Goal: Task Accomplishment & Management: Manage account settings

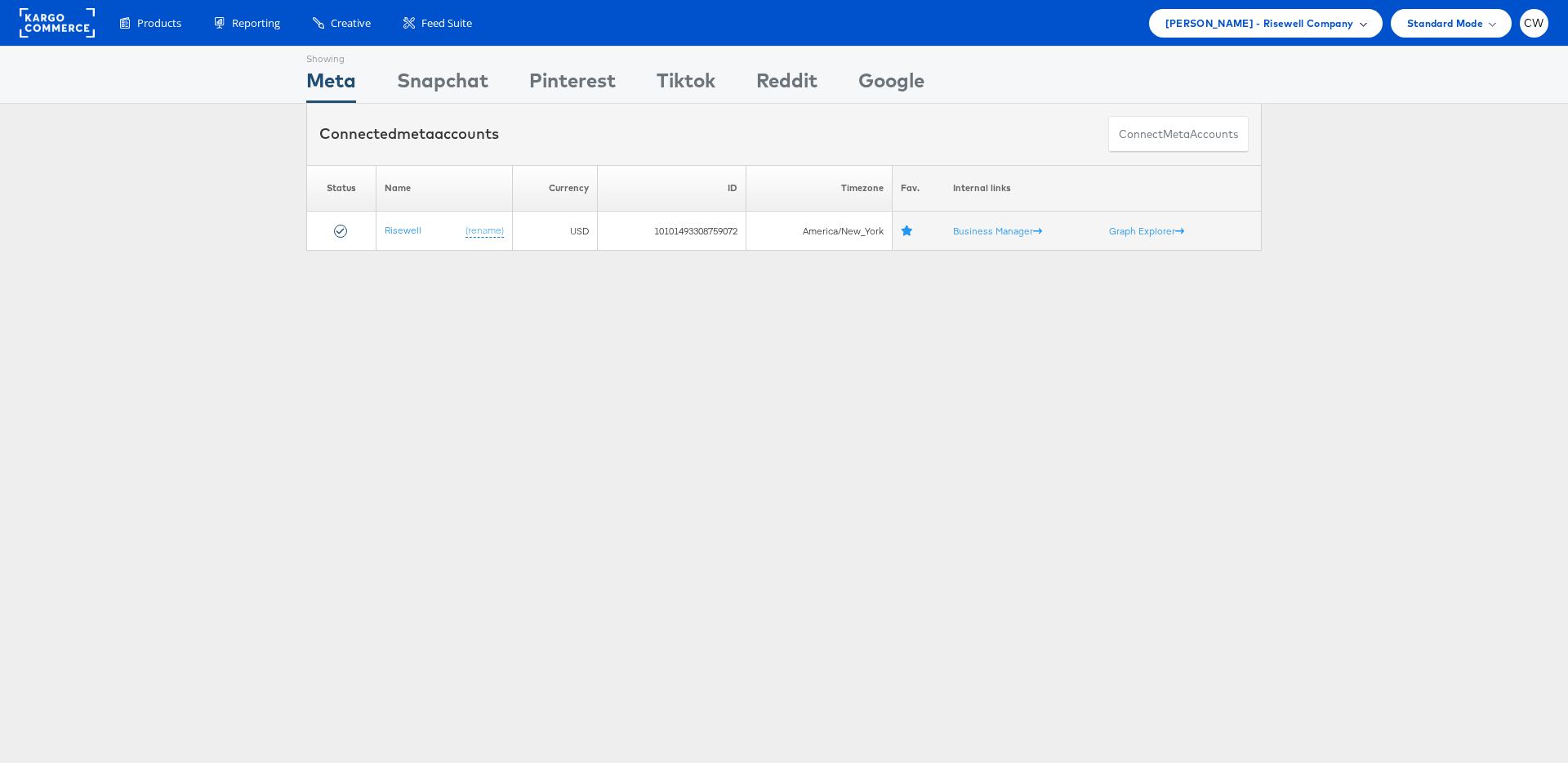
click at [1332, 24] on span "Mason - Risewell Company" at bounding box center [1260, 23] width 189 height 17
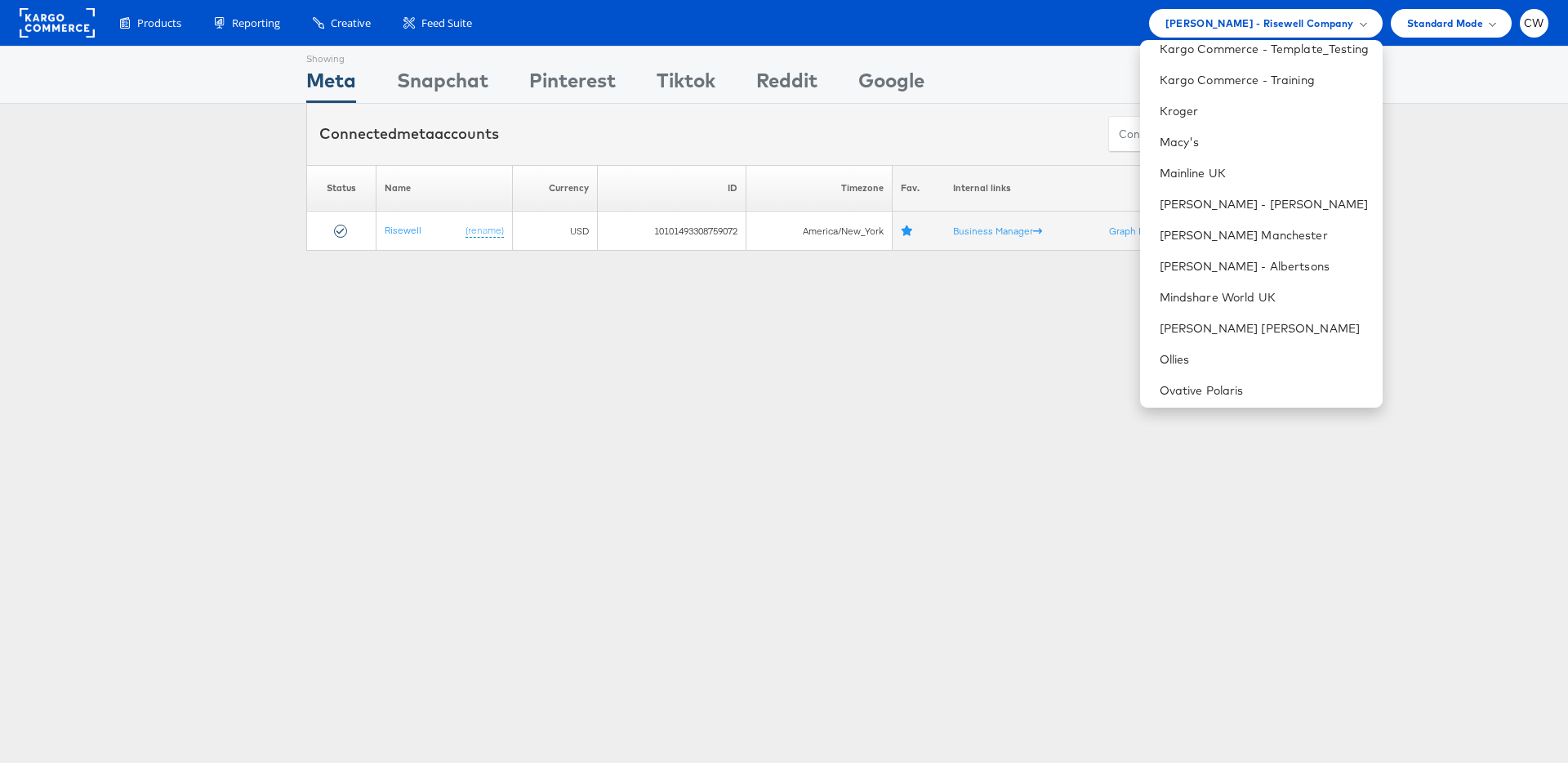
scroll to position [1626, 0]
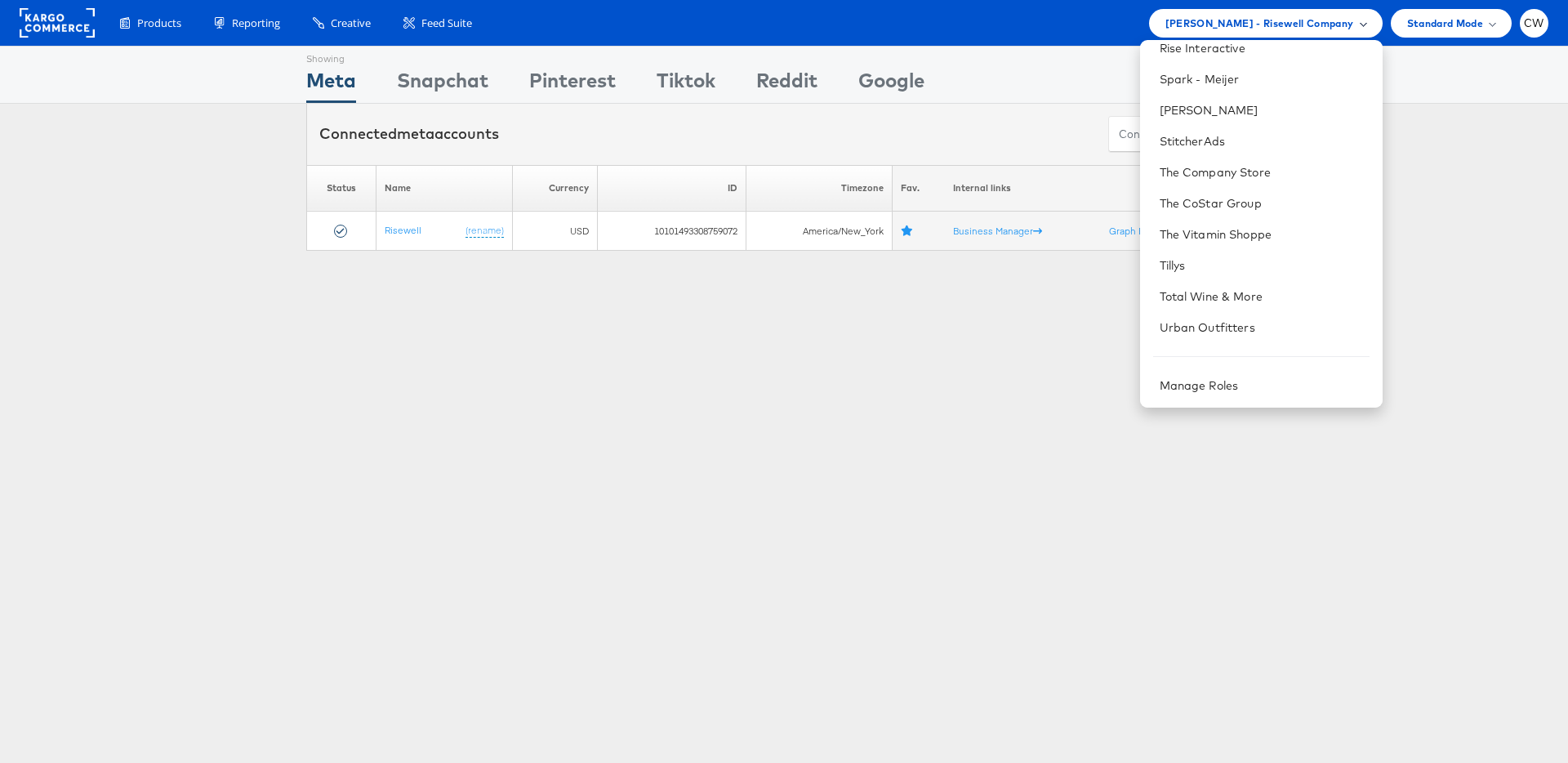
click at [1282, 26] on span "Mason - Risewell Company" at bounding box center [1260, 23] width 189 height 17
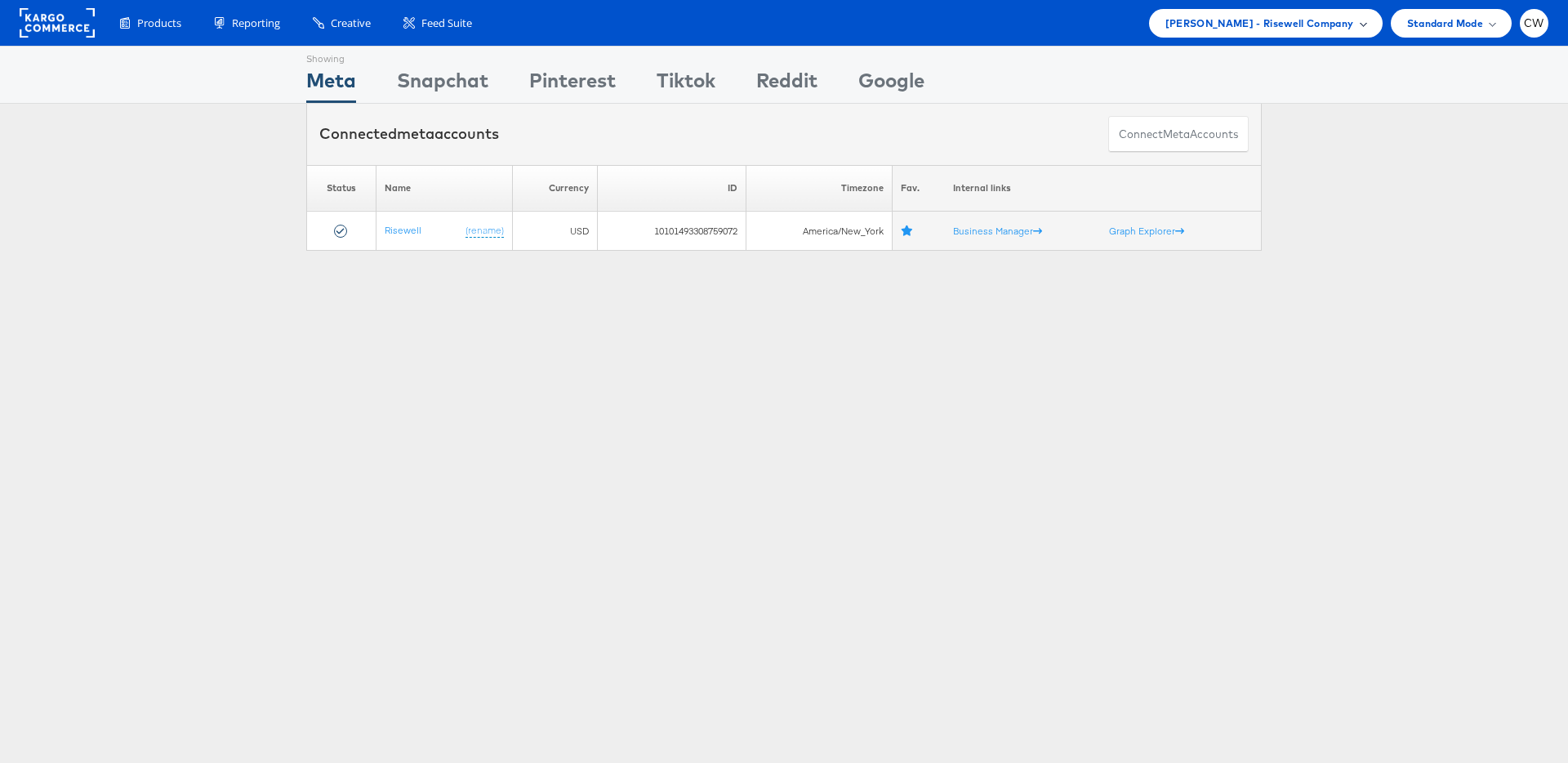
click at [1282, 26] on span "Mason - Risewell Company" at bounding box center [1260, 23] width 189 height 17
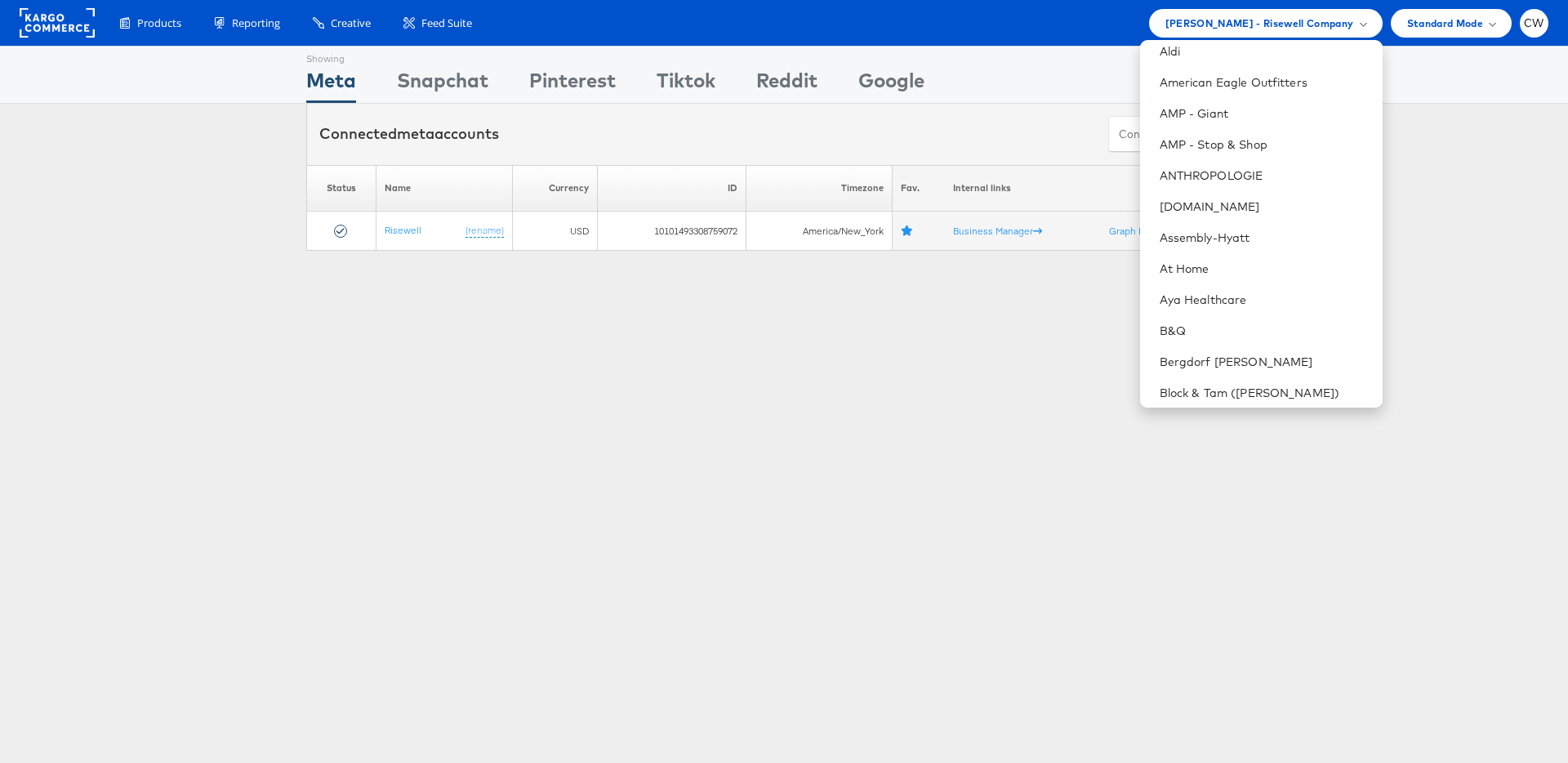
scroll to position [0, 0]
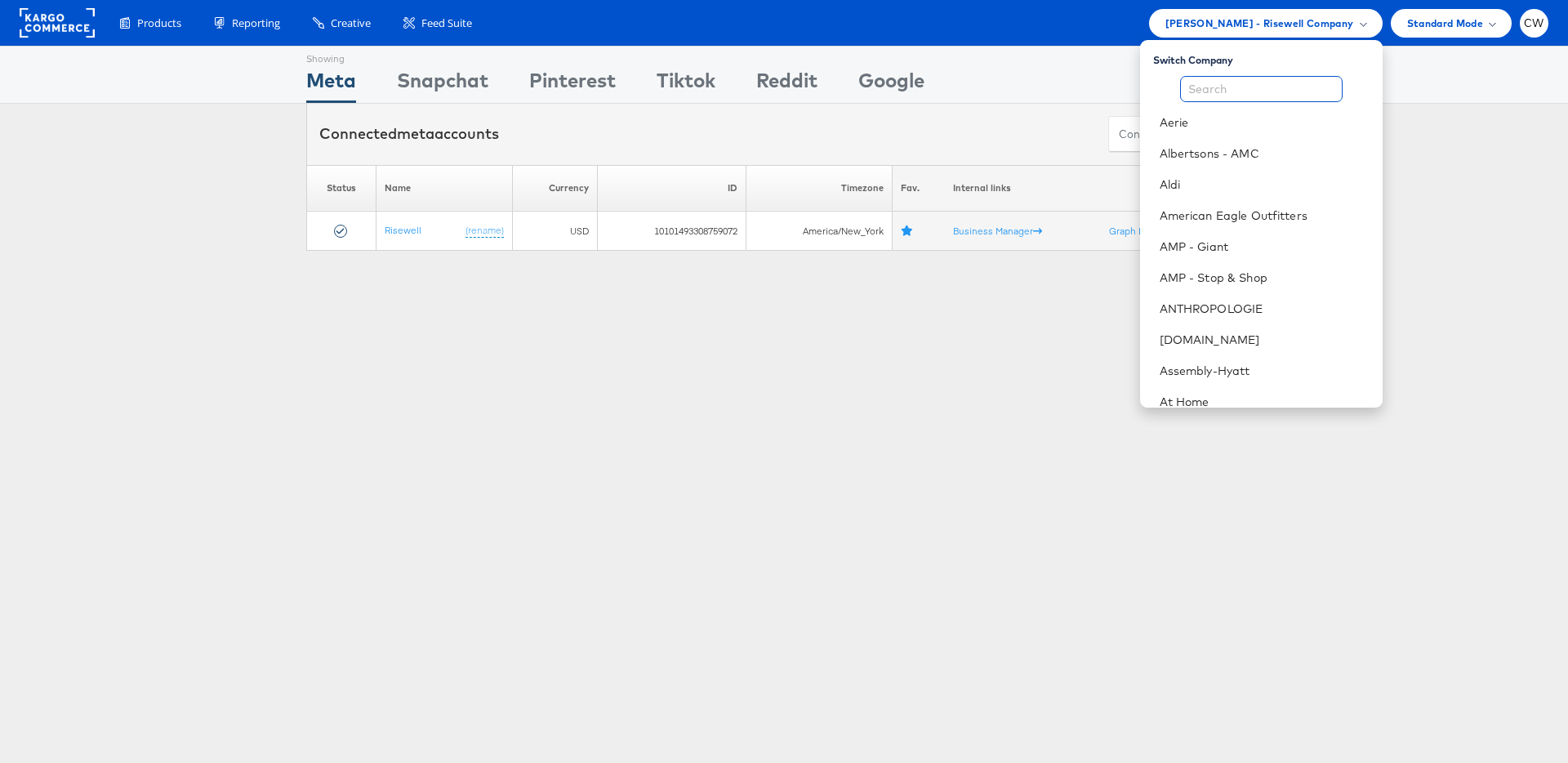
click at [1250, 79] on input "text" at bounding box center [1261, 89] width 163 height 26
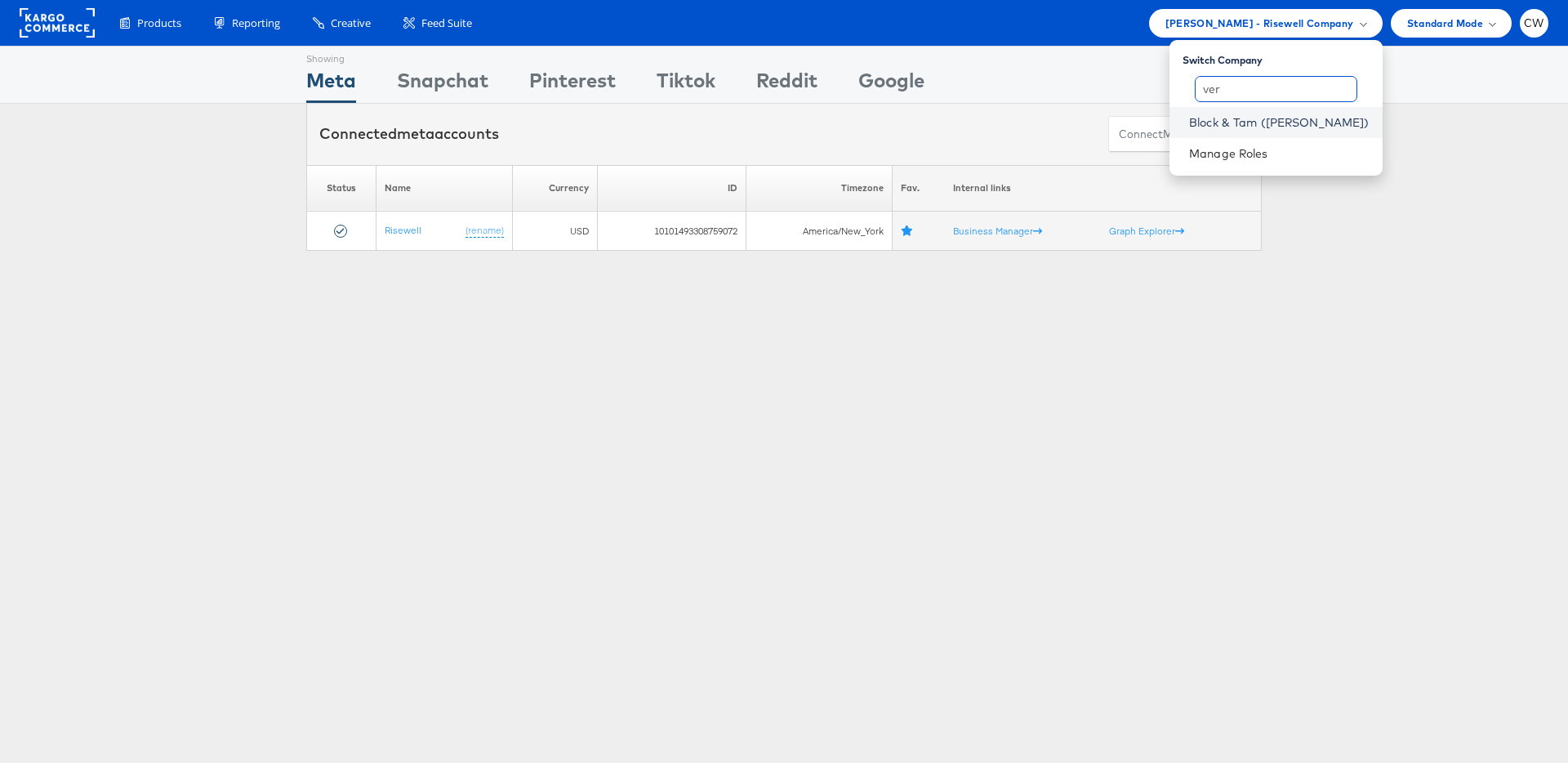
type input "ver"
click at [1275, 125] on link "Block & Tam (Veronica Beard)" at bounding box center [1280, 122] width 181 height 17
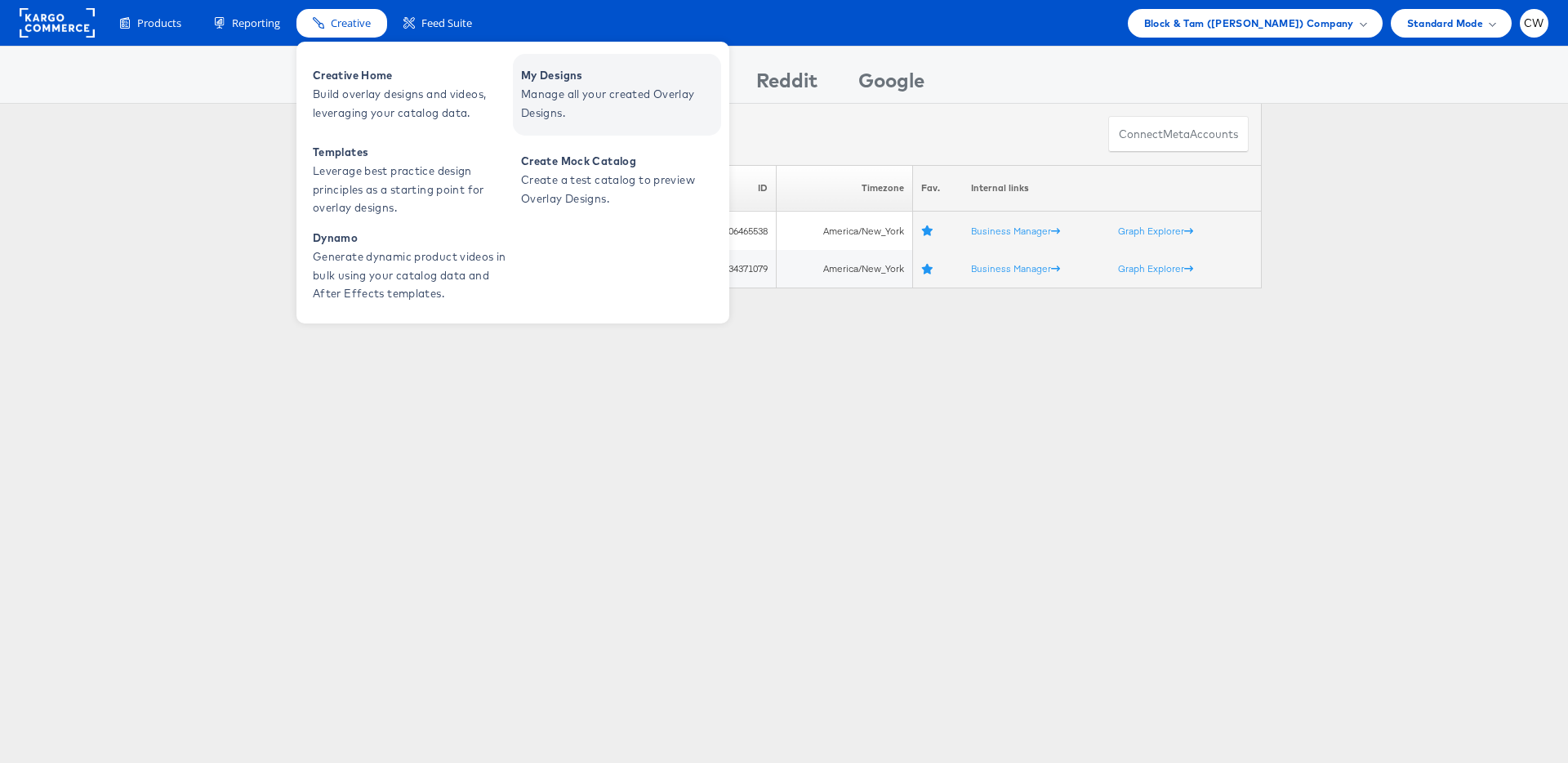
click at [551, 93] on span "Manage all your created Overlay Designs." at bounding box center [619, 104] width 196 height 38
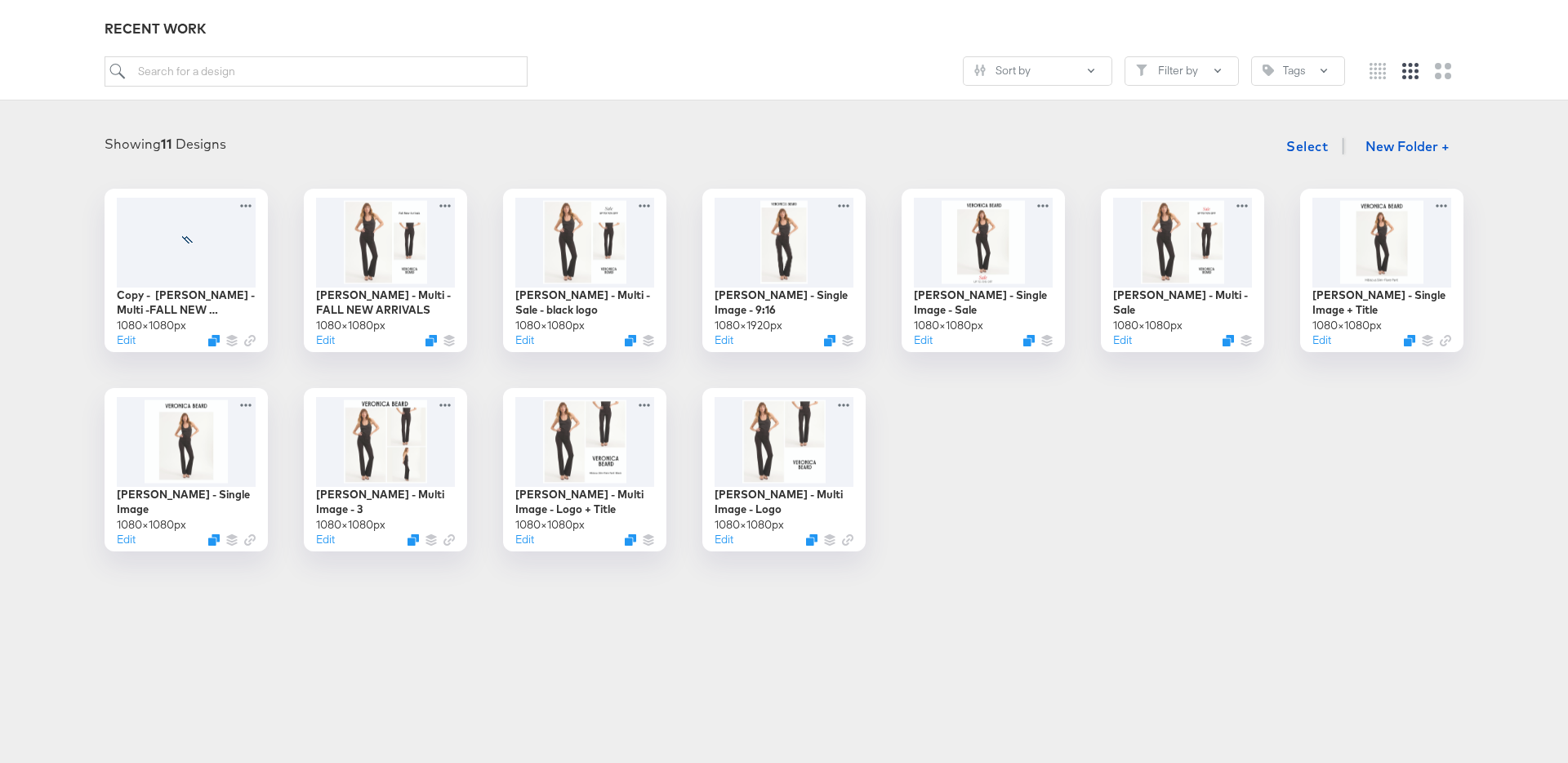
scroll to position [173, 0]
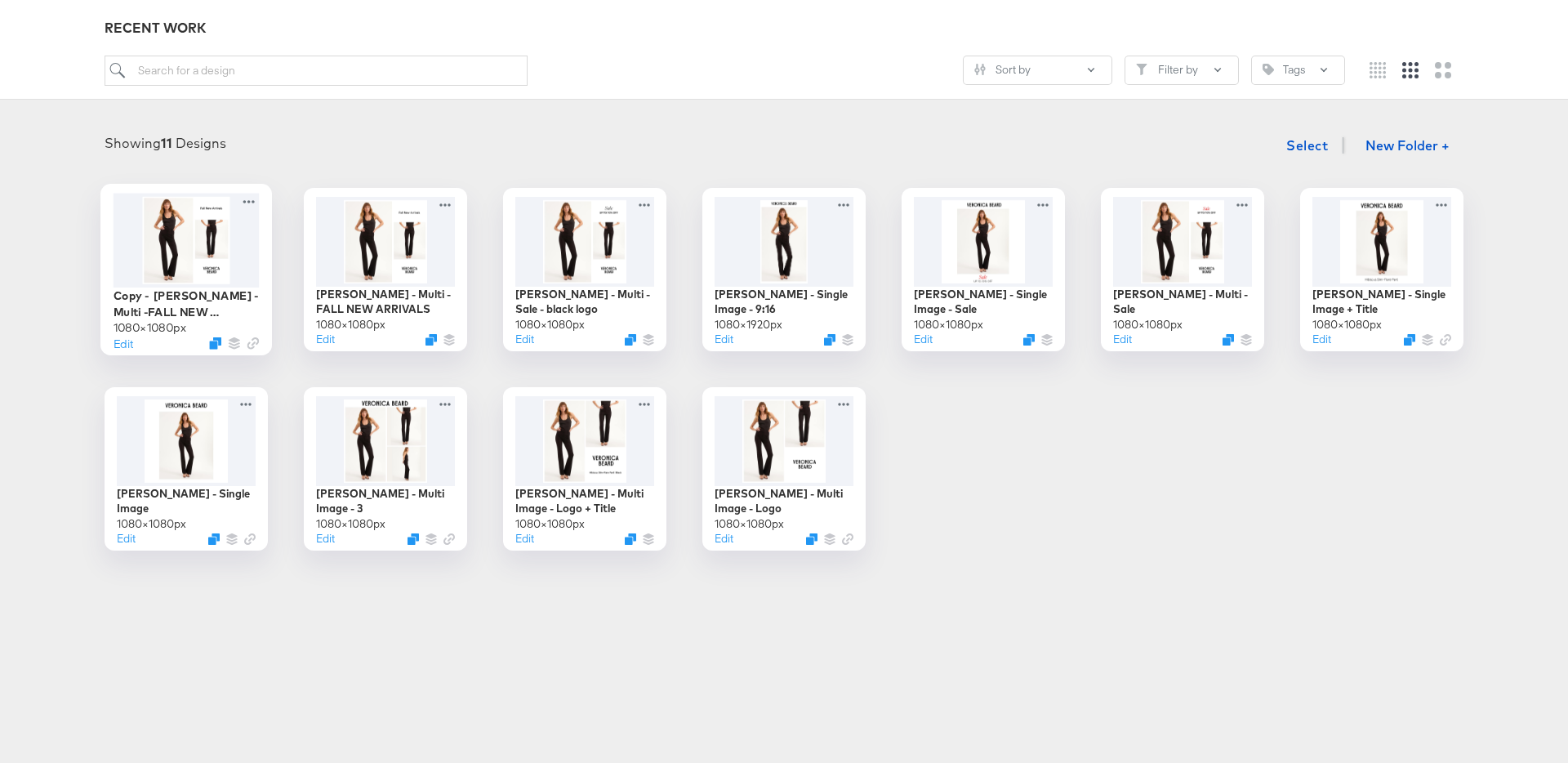
click at [201, 258] on div at bounding box center [187, 239] width 146 height 94
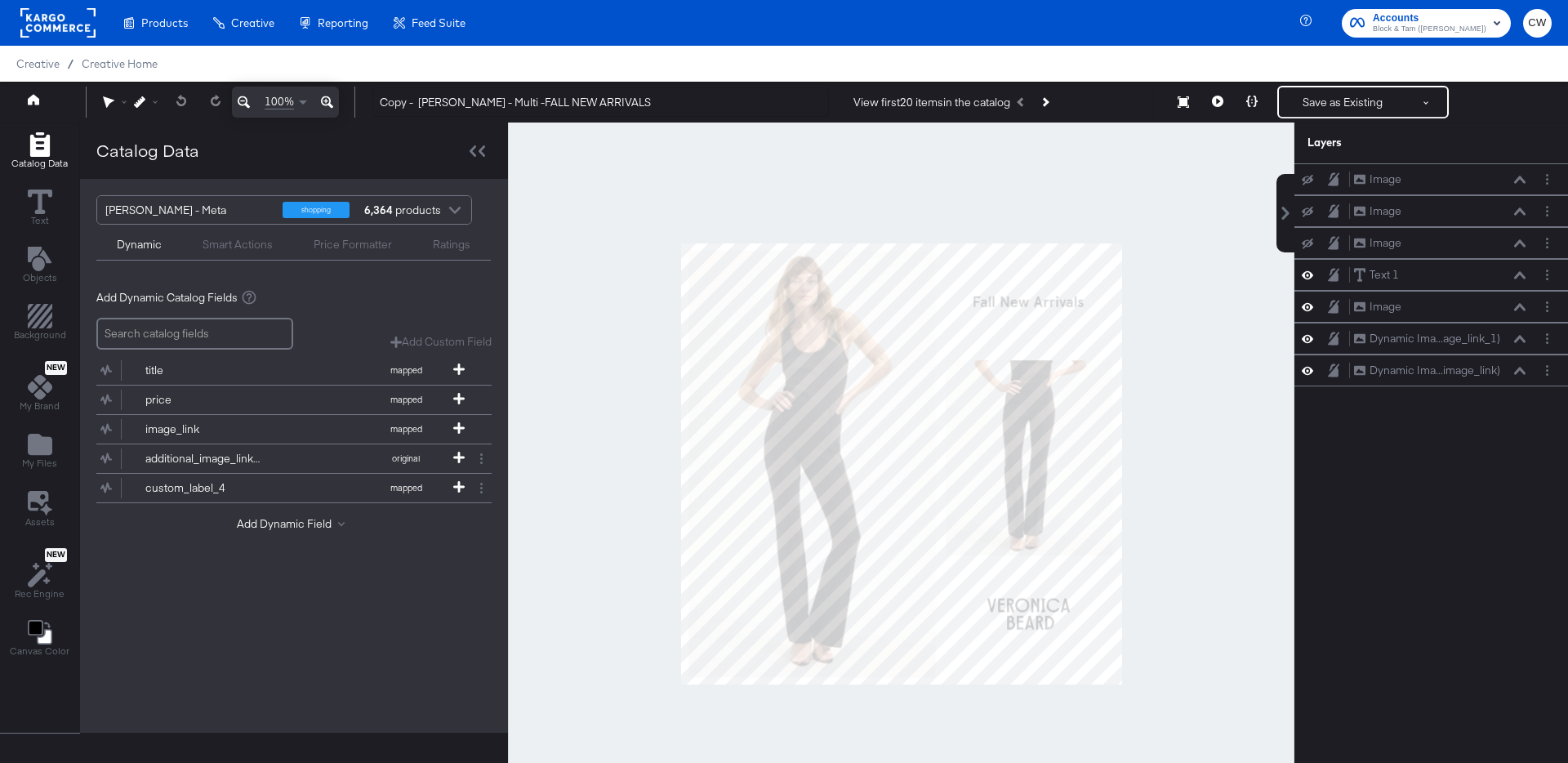
click at [1231, 244] on div at bounding box center [902, 463] width 787 height 682
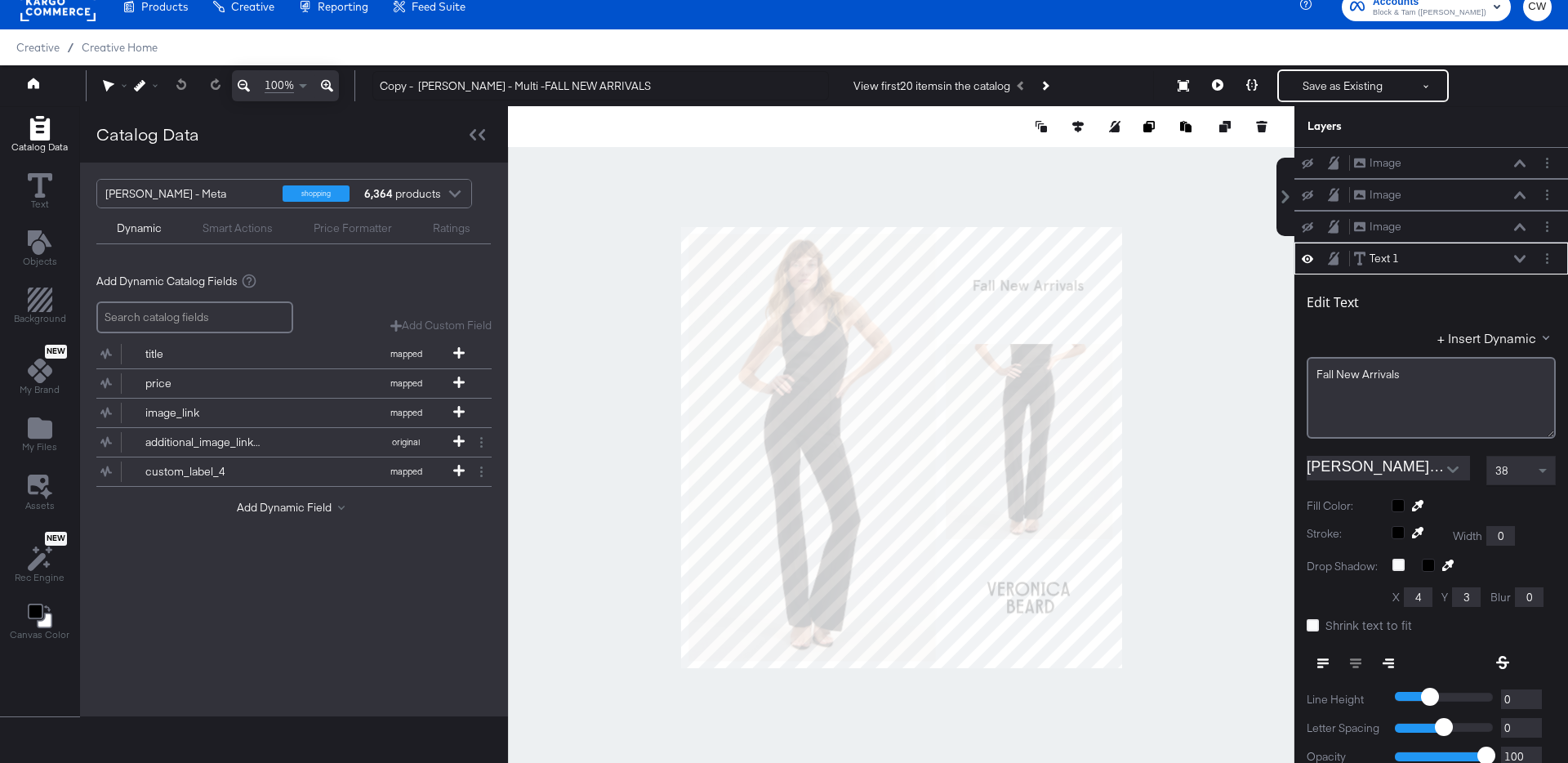
scroll to position [96, 0]
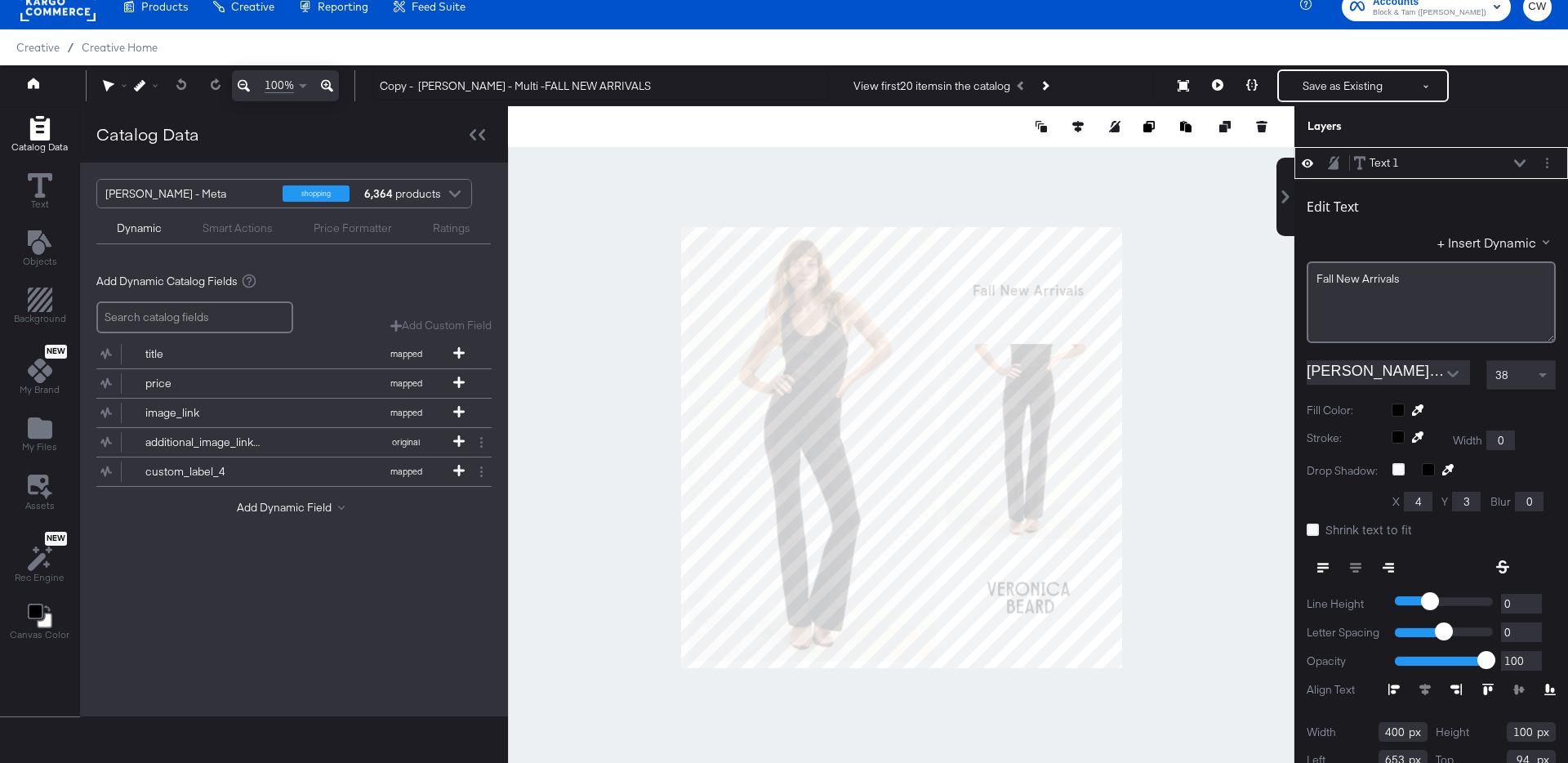
type input "104"
click at [1180, 197] on div at bounding box center [902, 447] width 787 height 682
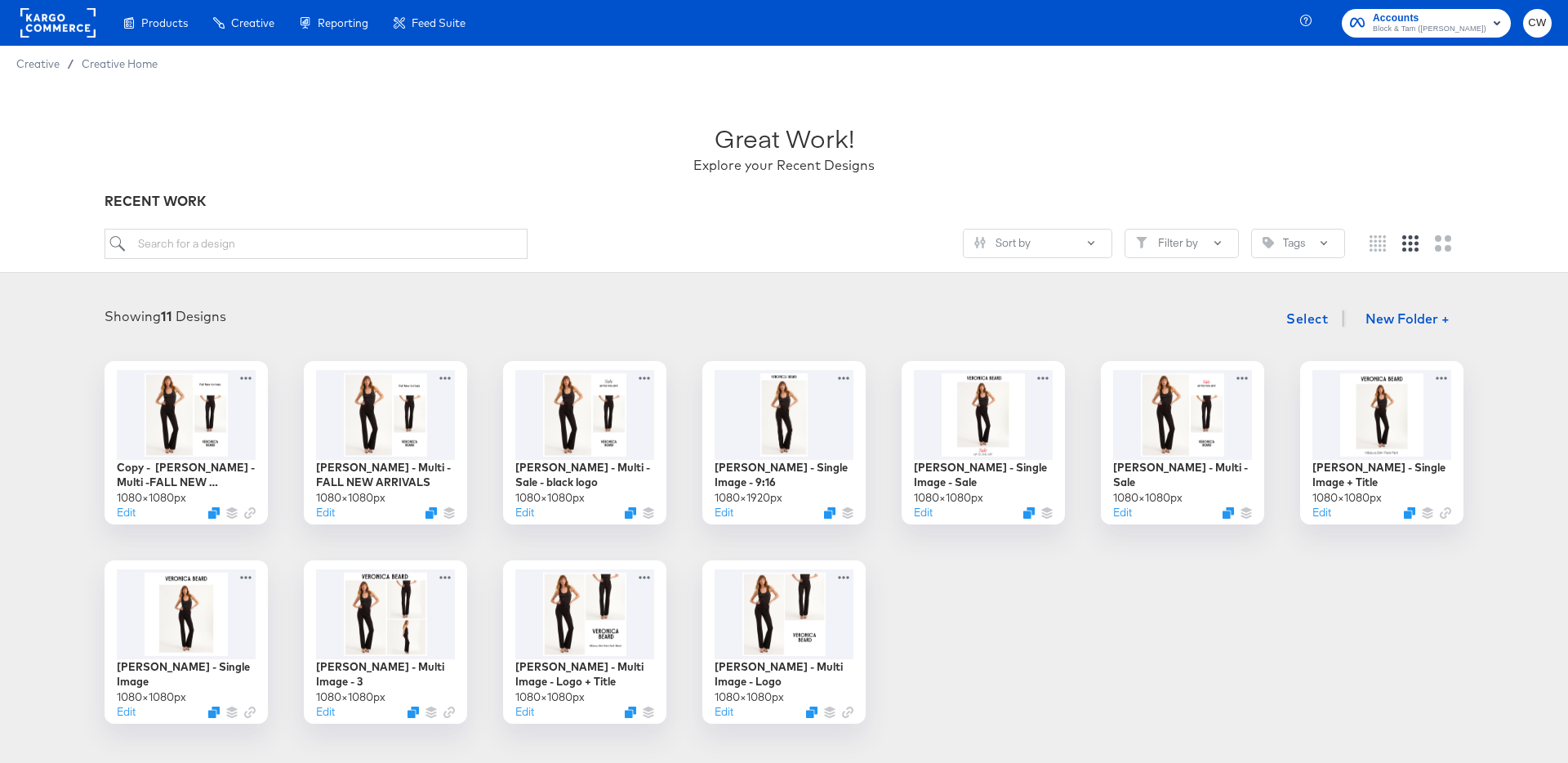
scroll to position [234, 0]
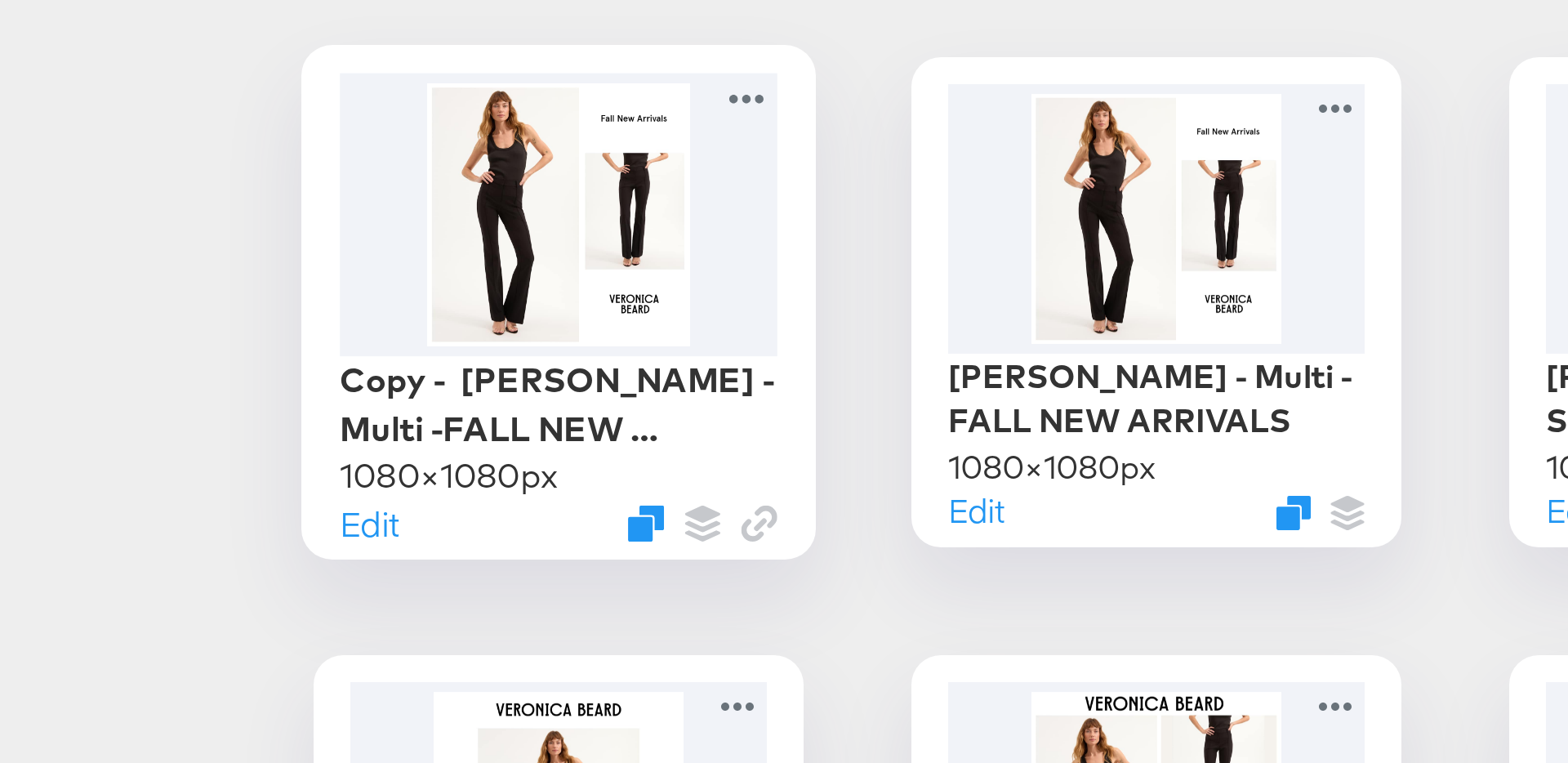
click at [217, 154] on div at bounding box center [187, 179] width 146 height 94
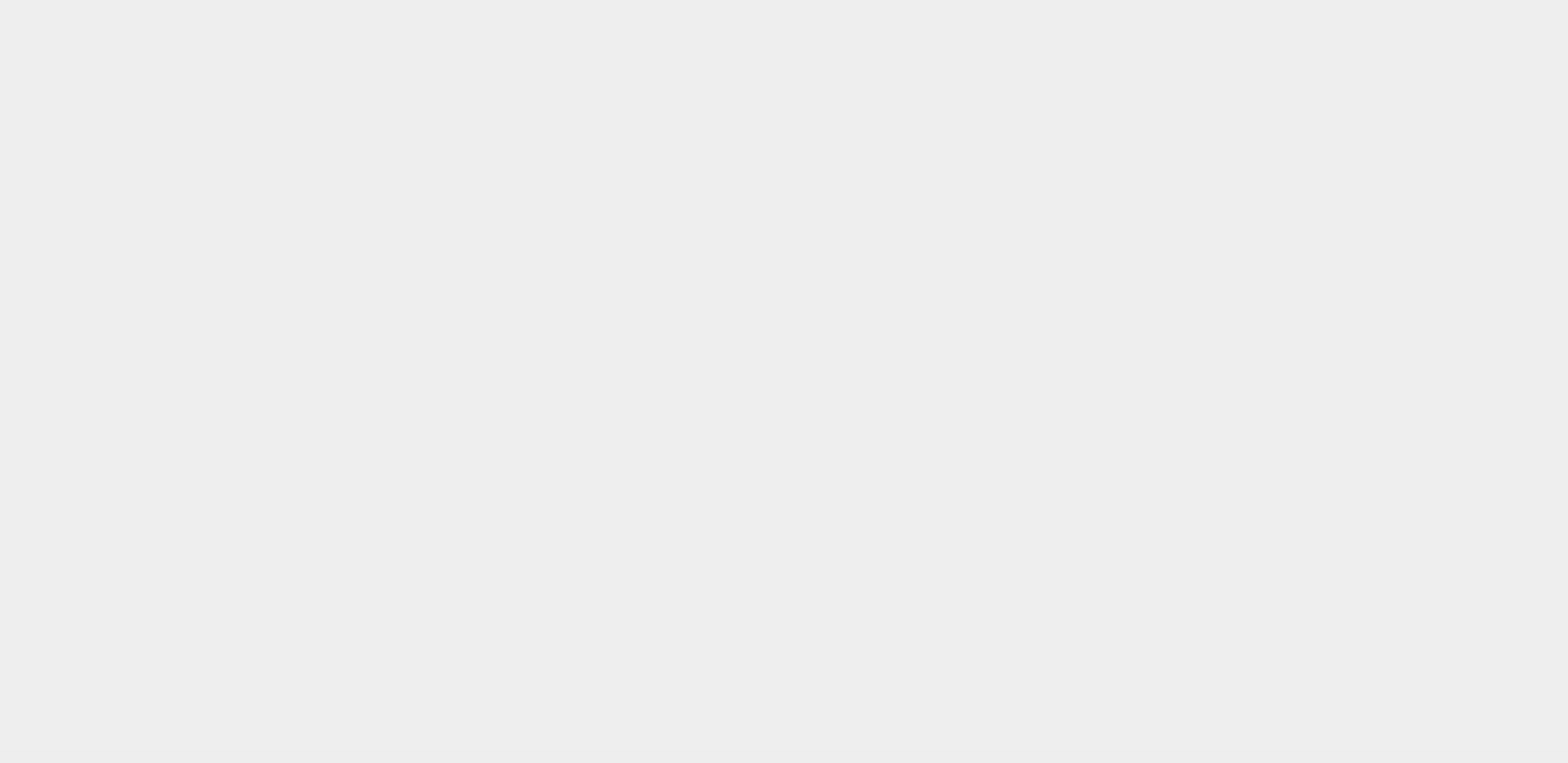
type input "Copy - Veronica Beard - Multi -FALL NEW ARRIVALS"
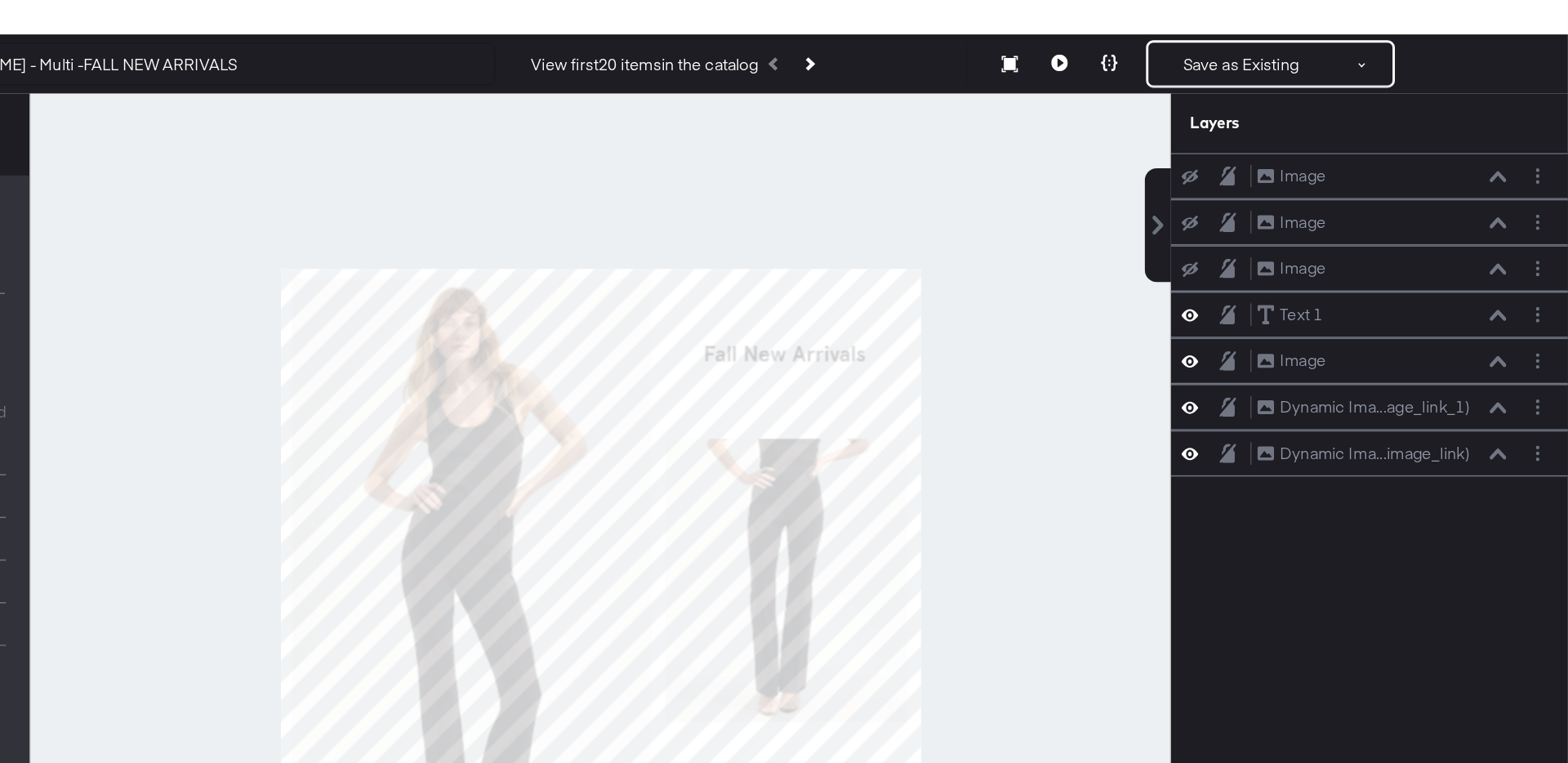
click at [1172, 244] on div at bounding box center [902, 463] width 787 height 682
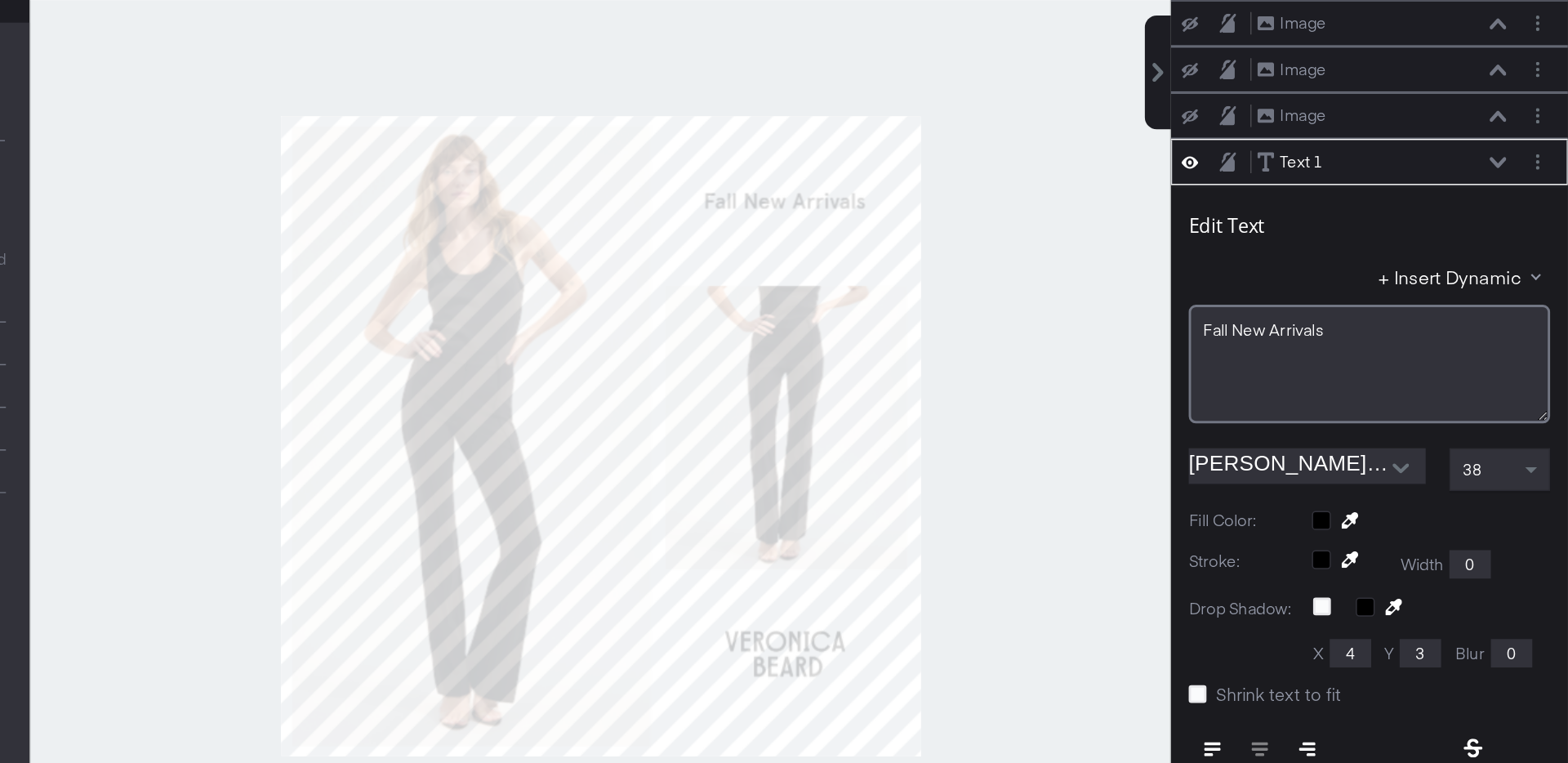
scroll to position [96, 0]
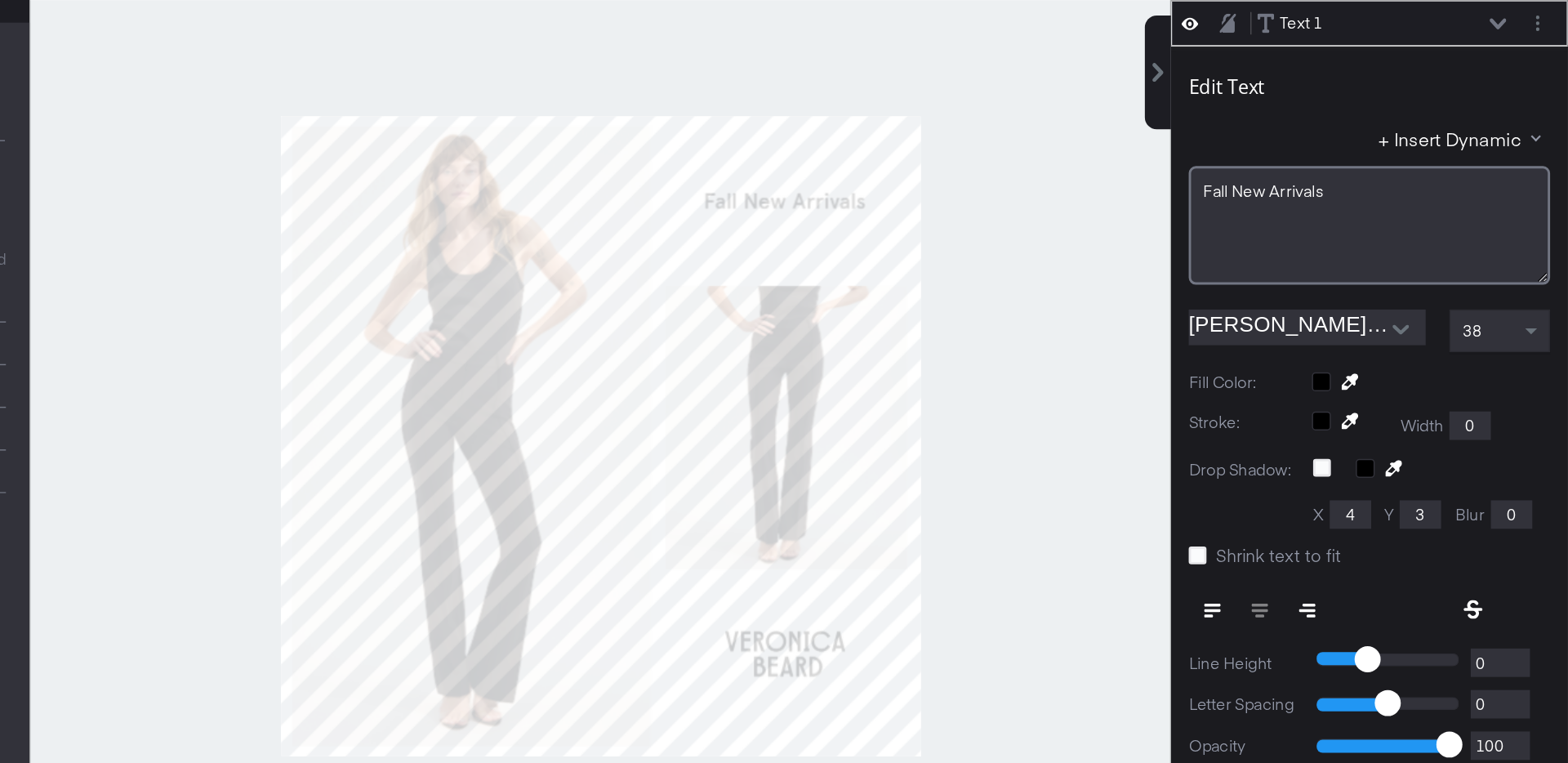
click at [1165, 365] on div at bounding box center [902, 463] width 787 height 682
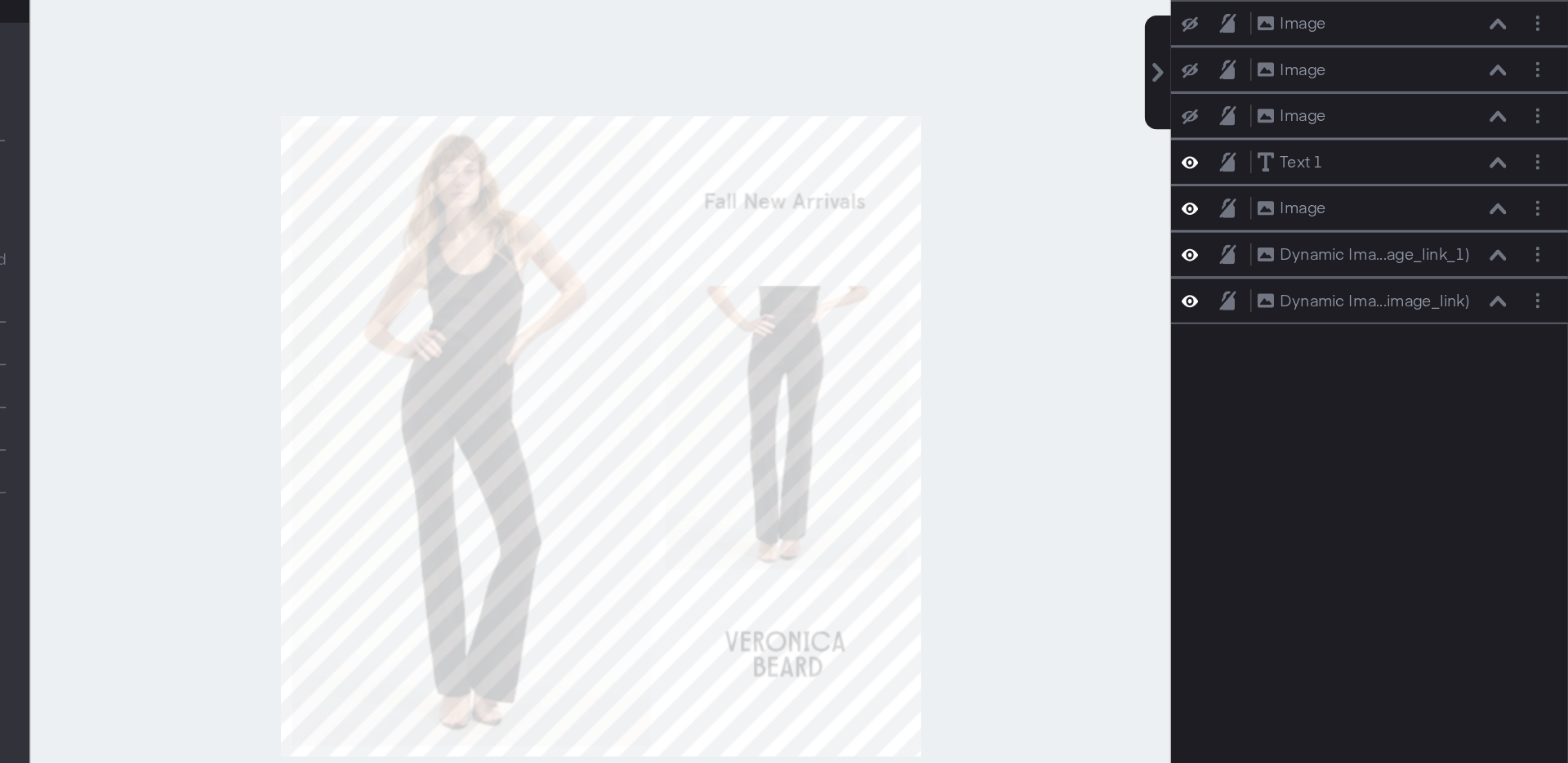
scroll to position [0, 0]
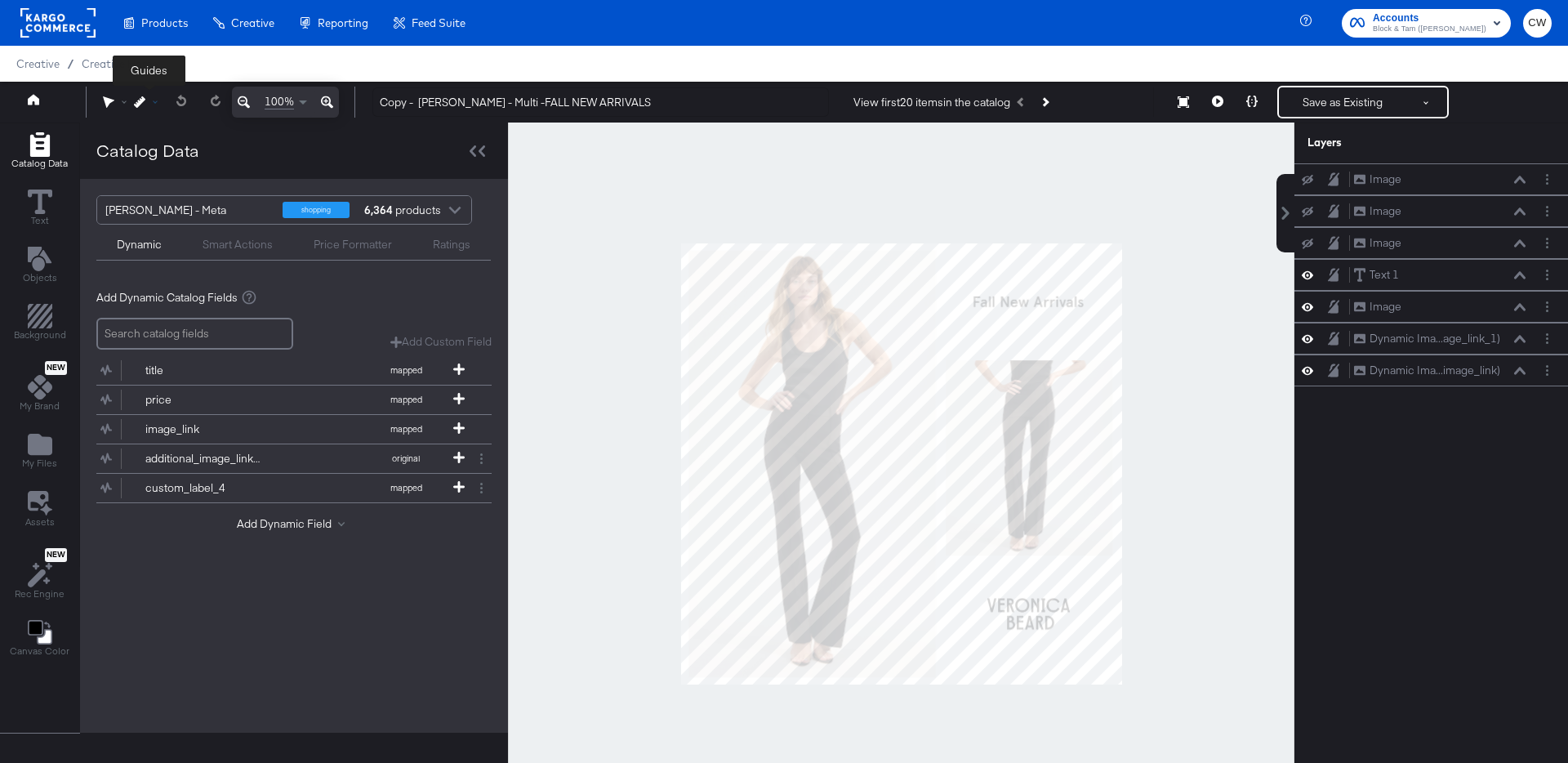
click at [143, 106] on icon at bounding box center [140, 103] width 12 height 12
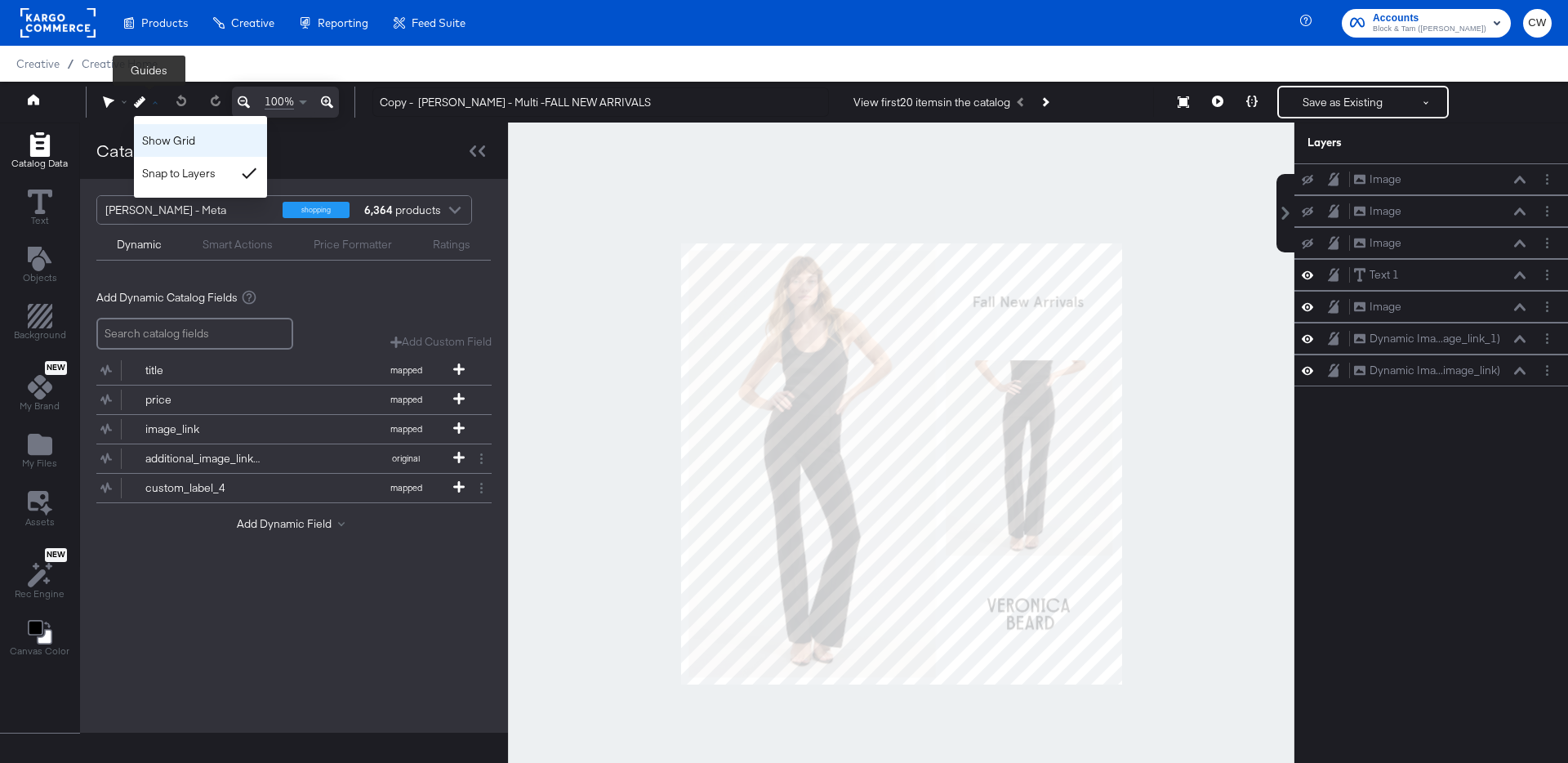
click at [172, 135] on div "Show Grid" at bounding box center [200, 140] width 133 height 33
click at [1175, 292] on div at bounding box center [902, 463] width 787 height 682
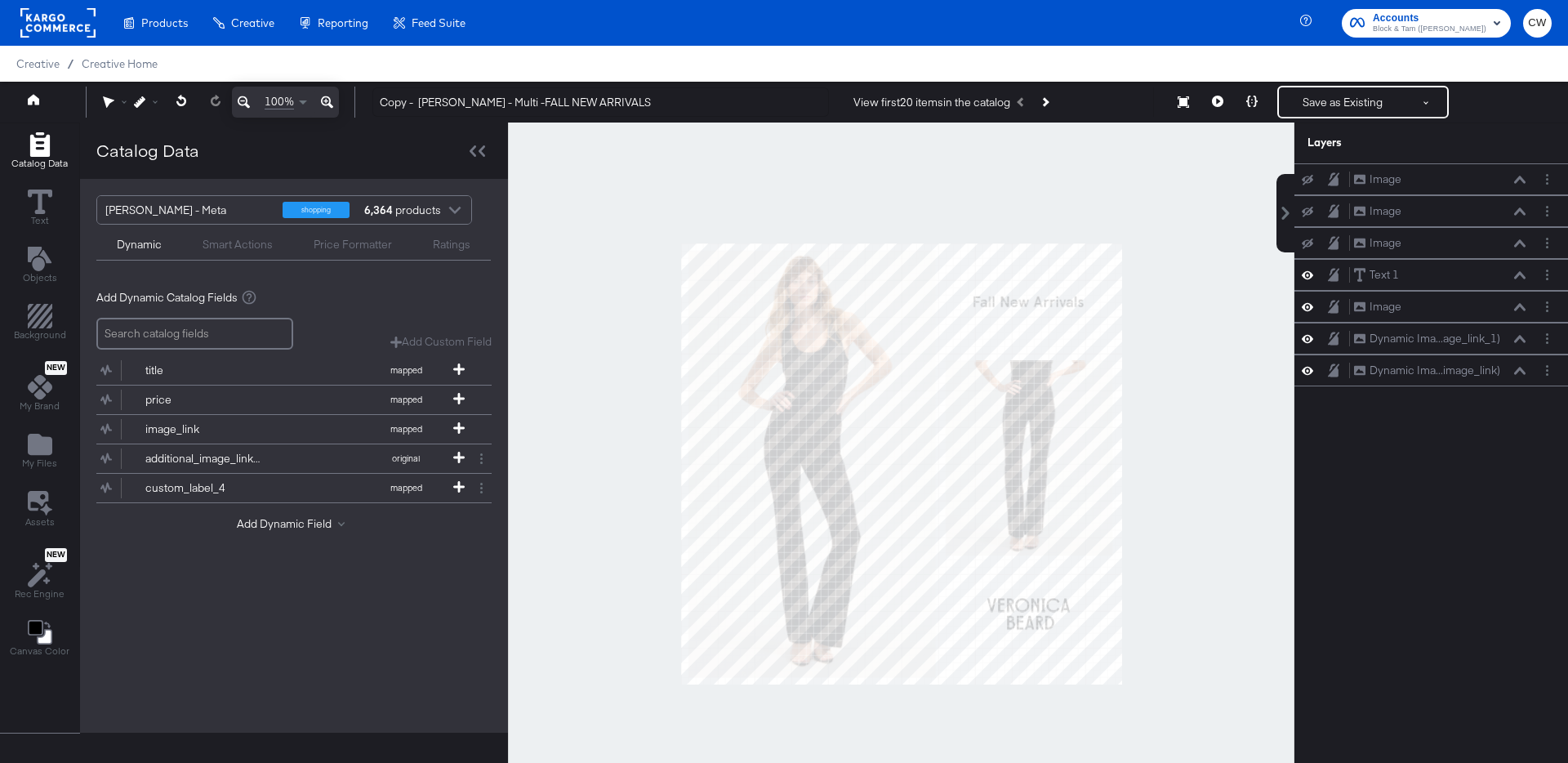
click at [68, 21] on rect at bounding box center [58, 23] width 75 height 30
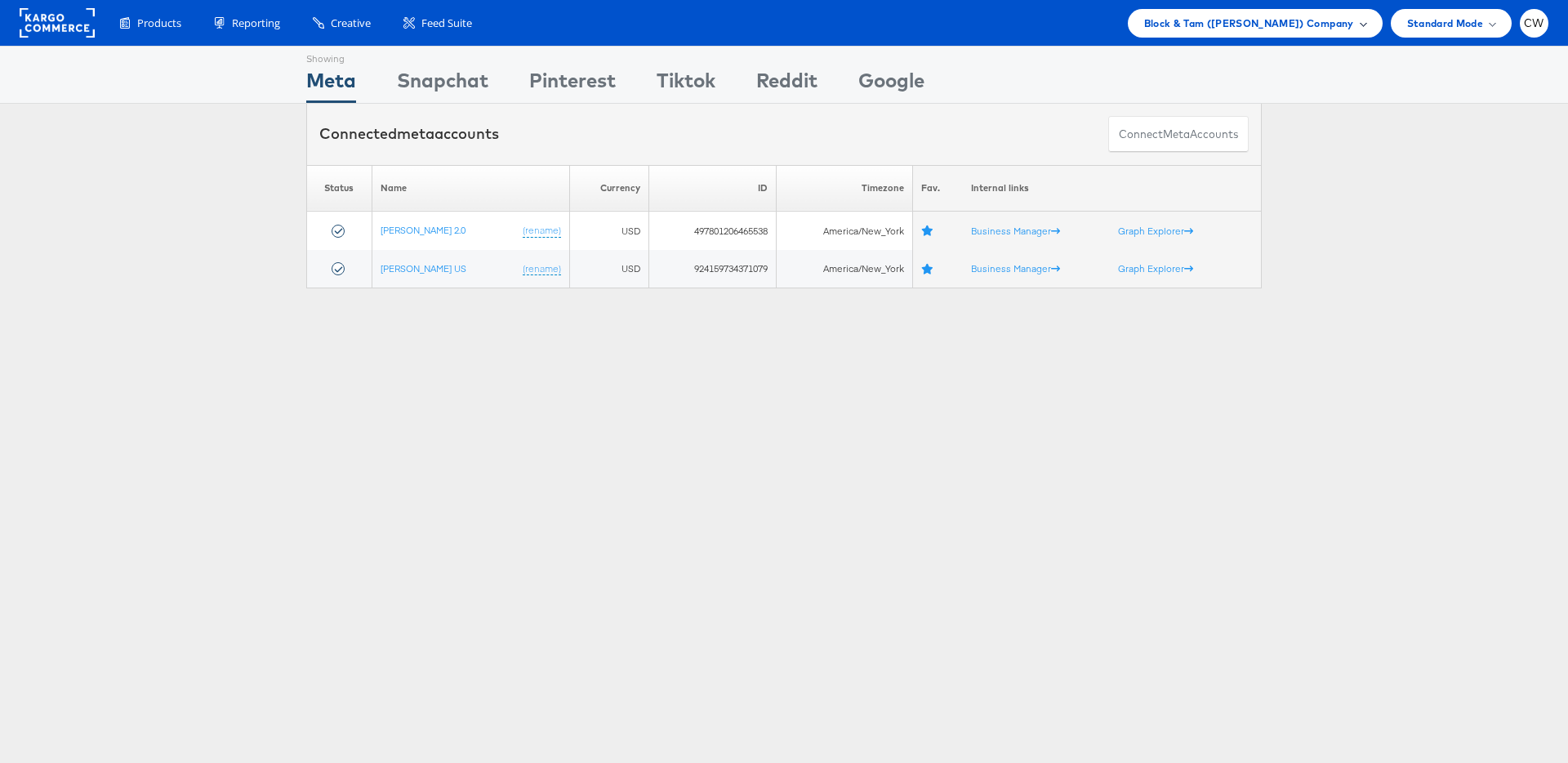
click at [1230, 11] on div "Block & Tam (Veronica Beard) Company" at bounding box center [1256, 23] width 255 height 29
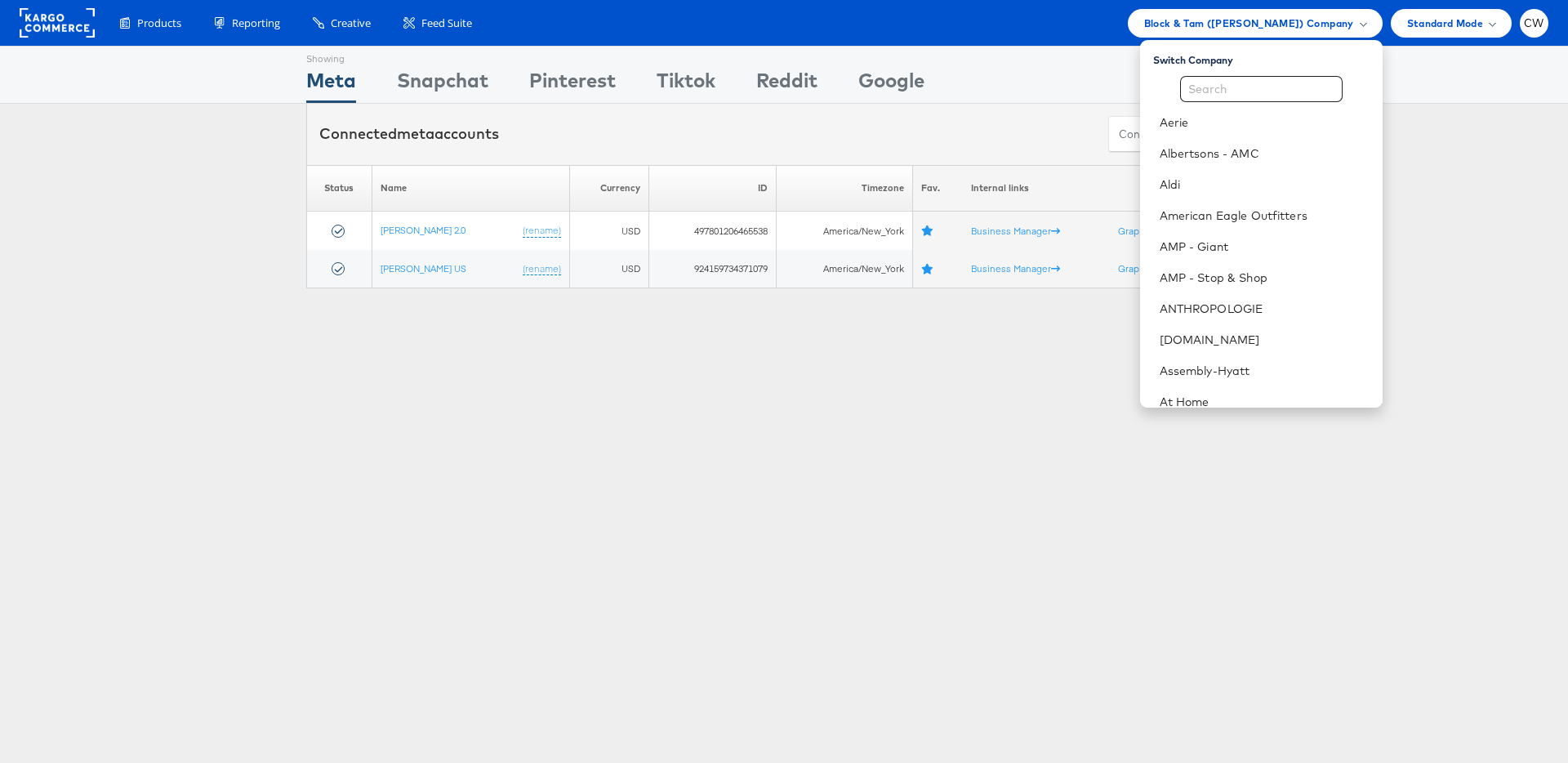
click at [991, 419] on div "Showing Meta Showing Snapchat Showing Pinterest Showing Tiktok Showing Reddit S…" at bounding box center [784, 453] width 1568 height 816
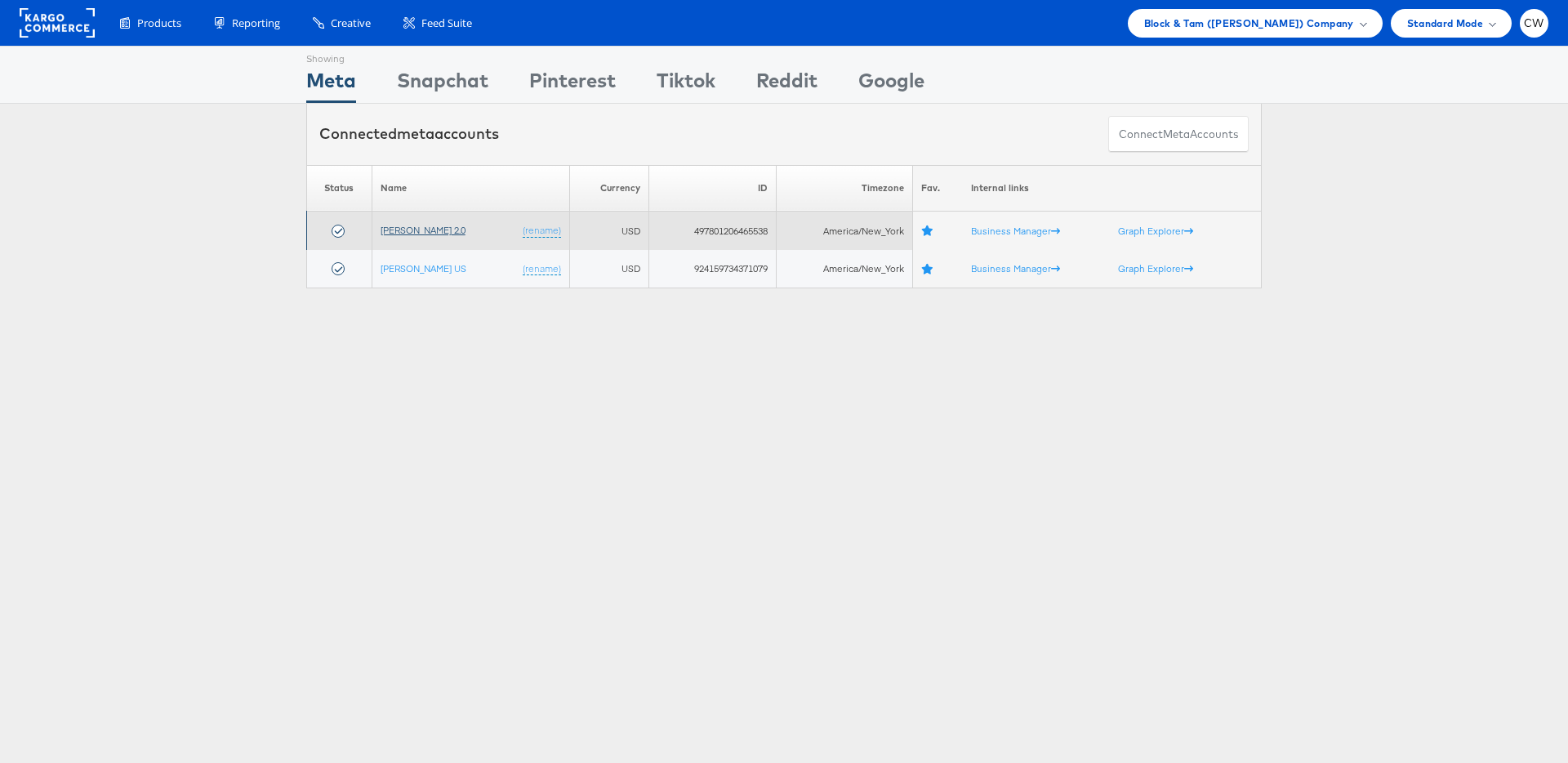
click at [445, 233] on link "Veronica Beard 2.0" at bounding box center [424, 230] width 85 height 12
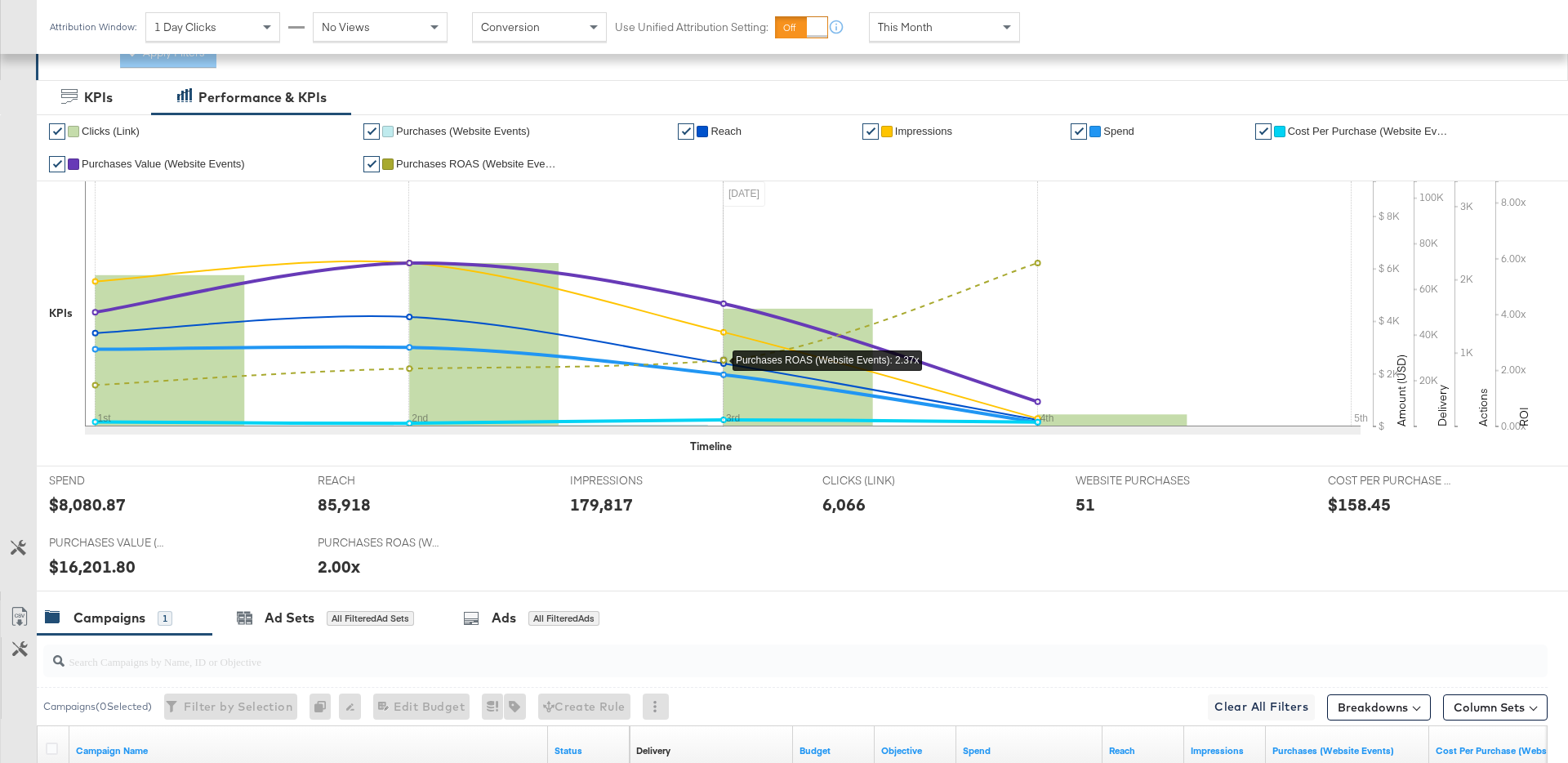
scroll to position [534, 0]
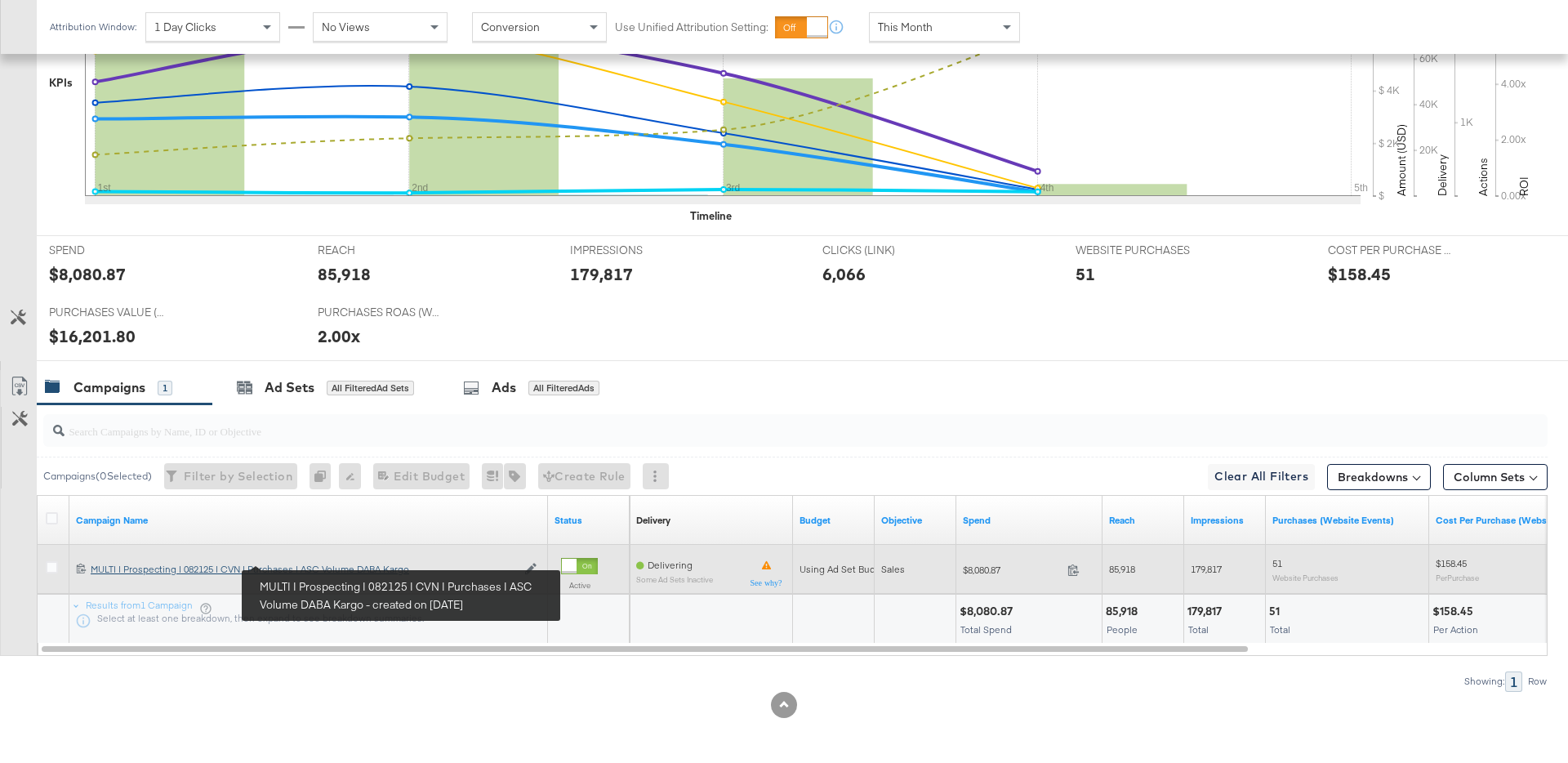
click at [382, 572] on div "MULTI | Prospecting | 082125 | CVN | Purchases | ASC Volume DABA Kargo MULTI | …" at bounding box center [303, 569] width 426 height 13
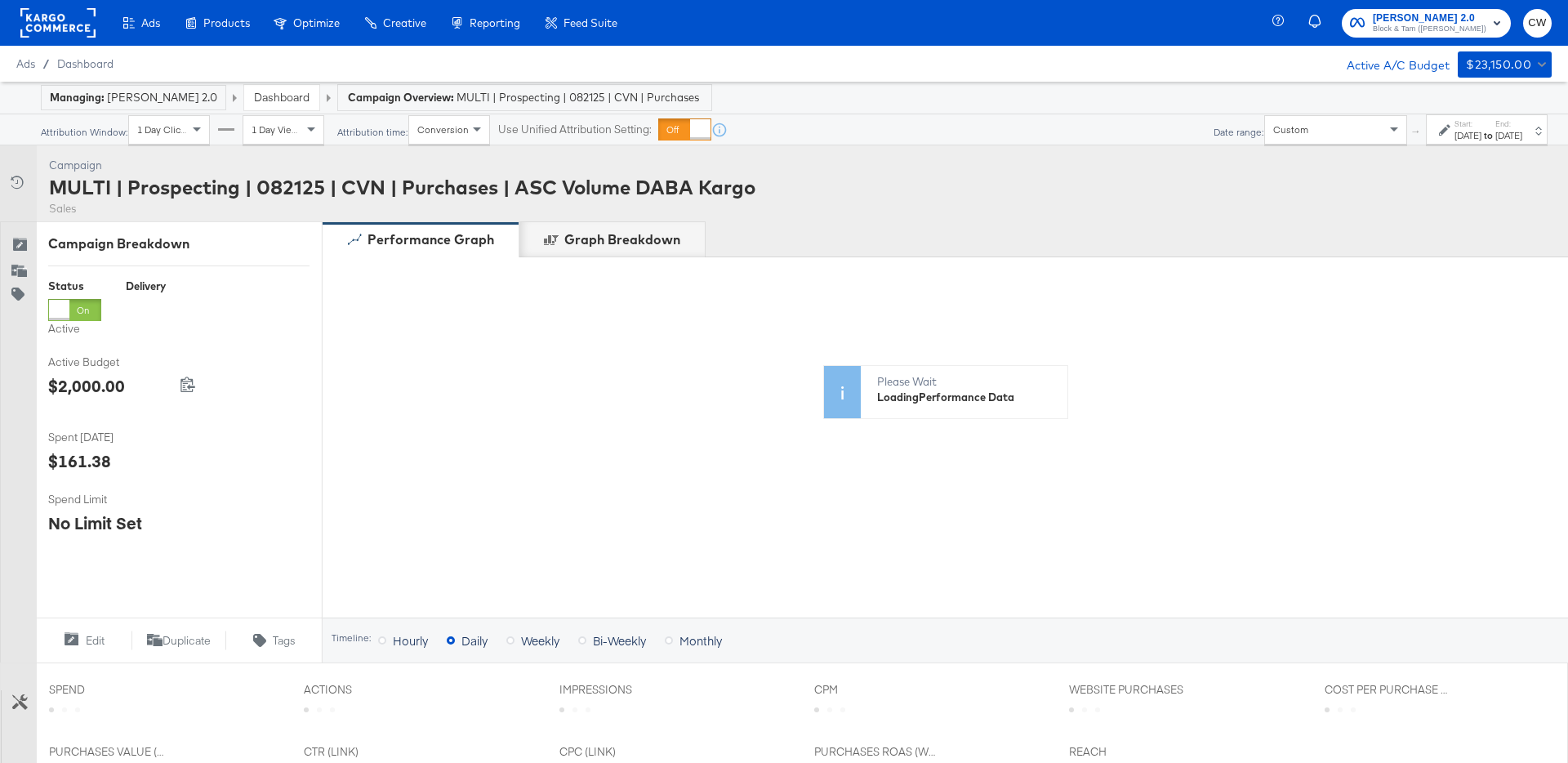
click at [1285, 128] on div "Custom" at bounding box center [1336, 129] width 141 height 28
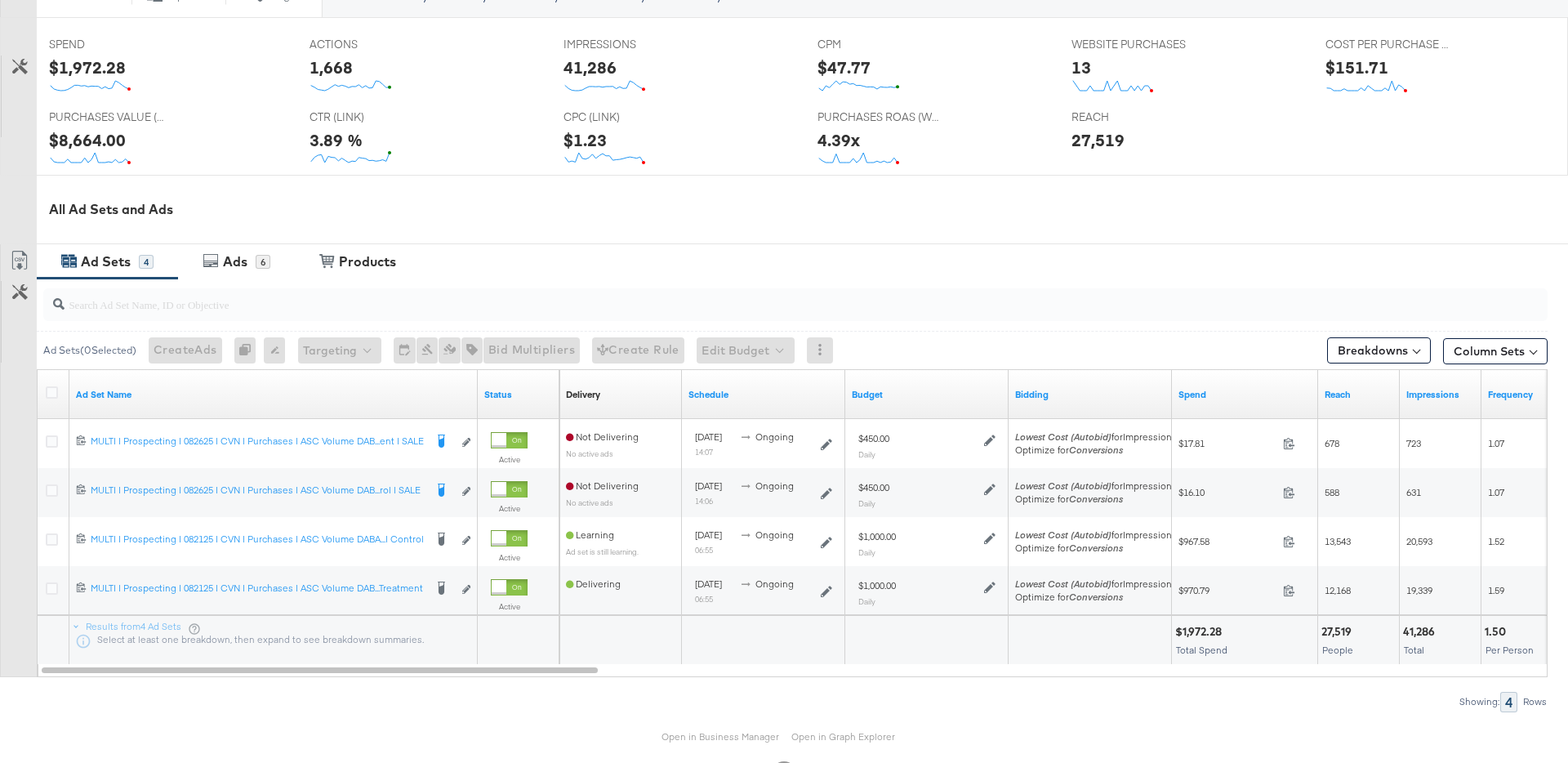
scroll to position [724, 0]
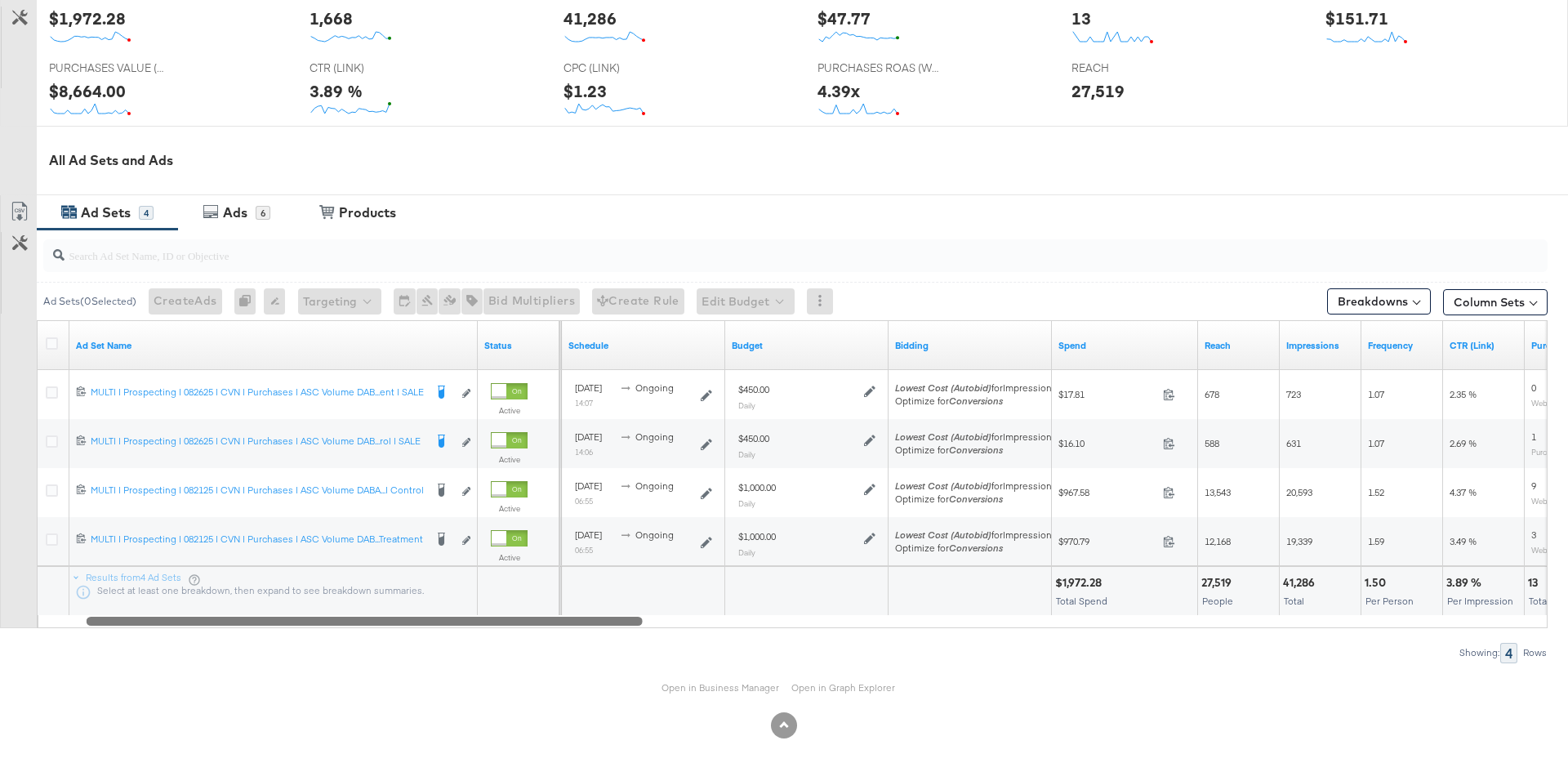
drag, startPoint x: 892, startPoint y: 620, endPoint x: 534, endPoint y: 591, distance: 359.2
click at [533, 590] on div "Ad Set Name Status Delivery Sorting Unavailable Schedule Budget Bidding Spend R…" at bounding box center [792, 474] width 1512 height 308
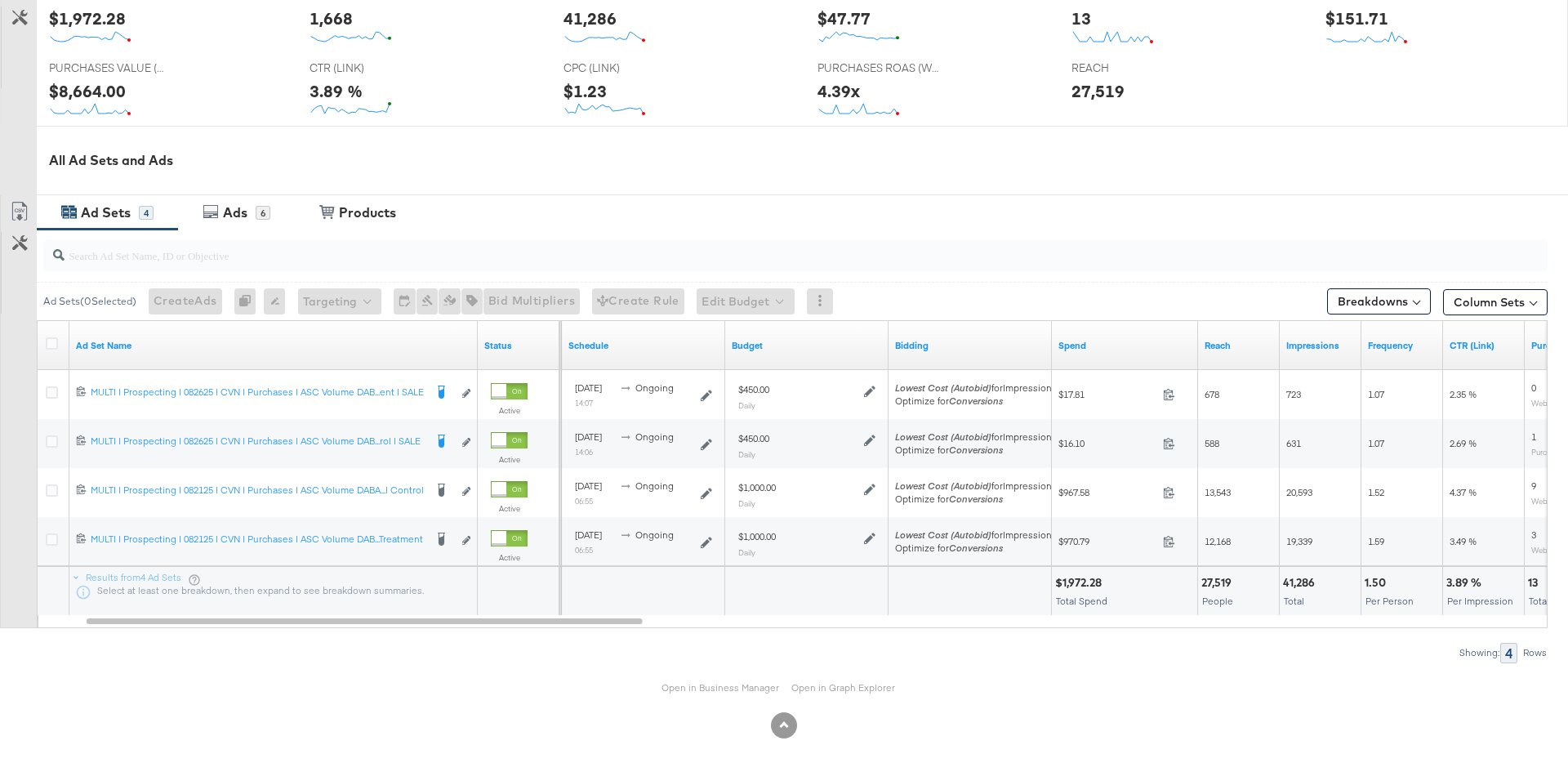
click at [534, 591] on div at bounding box center [520, 588] width 69 height 16
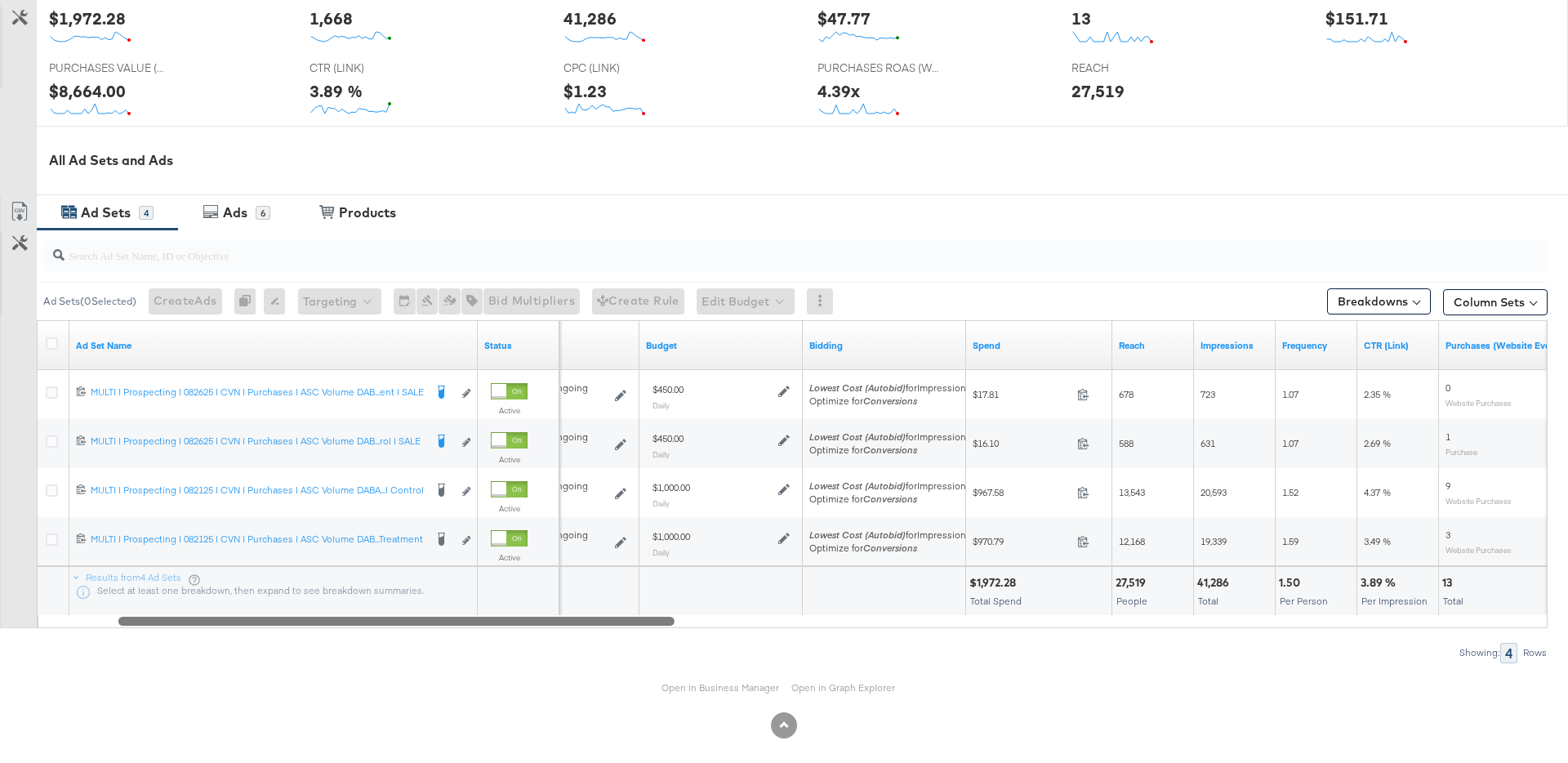
drag, startPoint x: 537, startPoint y: 617, endPoint x: 529, endPoint y: 605, distance: 14.4
click at [529, 605] on div "Ad Set Name Status Schedule Budget Bidding Spend Reach Impressions Frequency CT…" at bounding box center [792, 474] width 1512 height 308
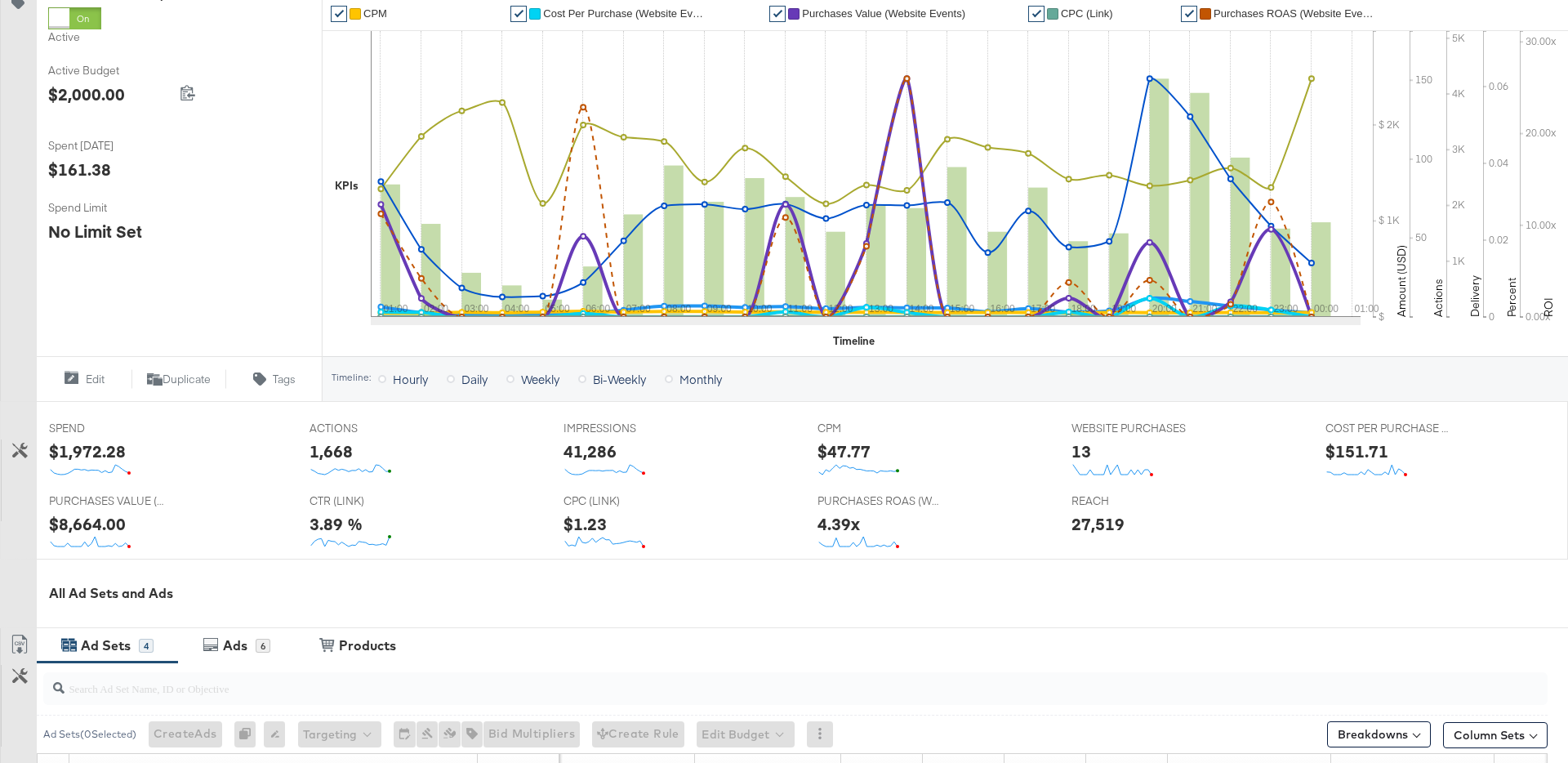
scroll to position [0, 0]
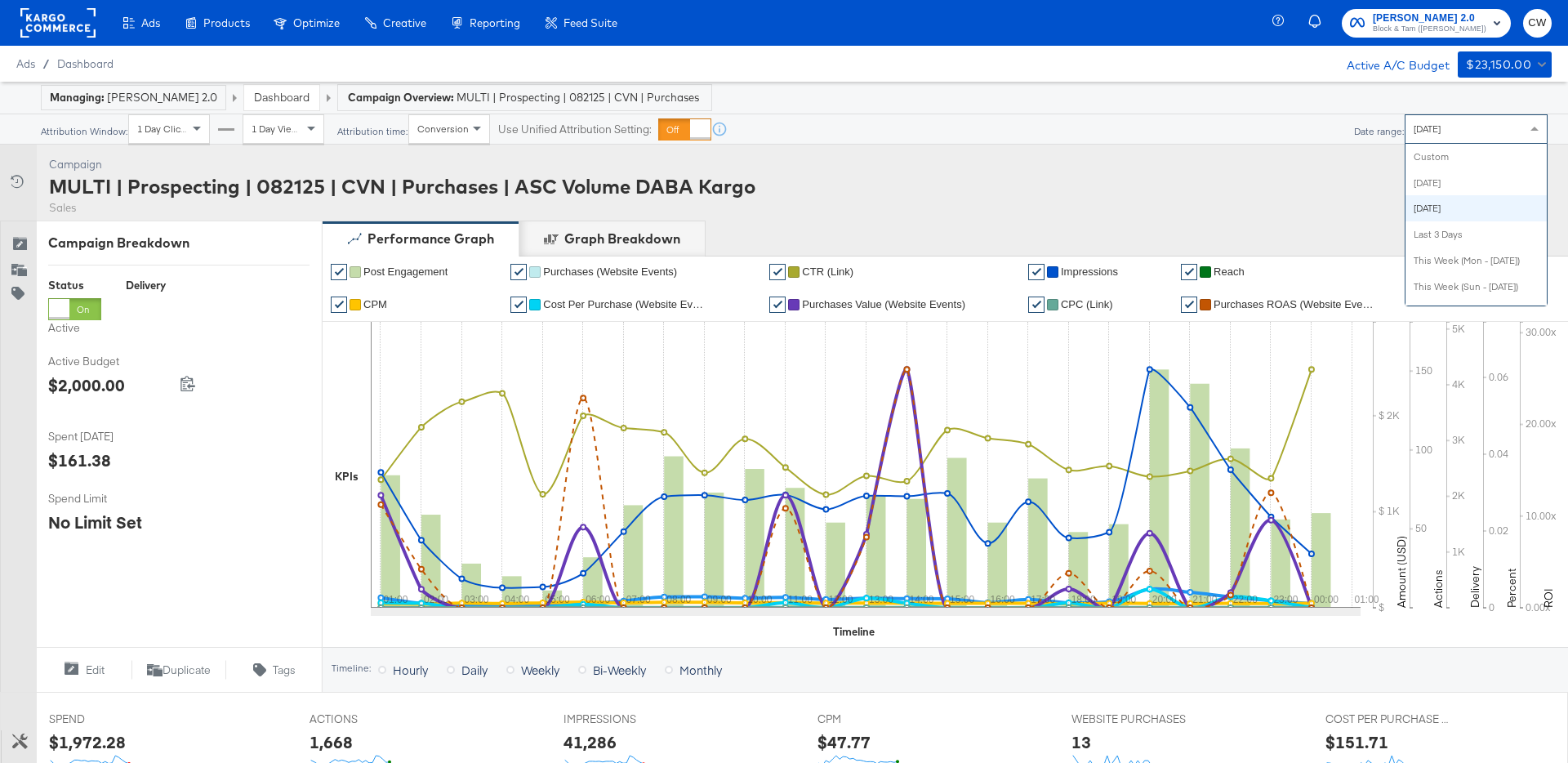
click at [1454, 128] on div "[DATE]" at bounding box center [1476, 129] width 141 height 28
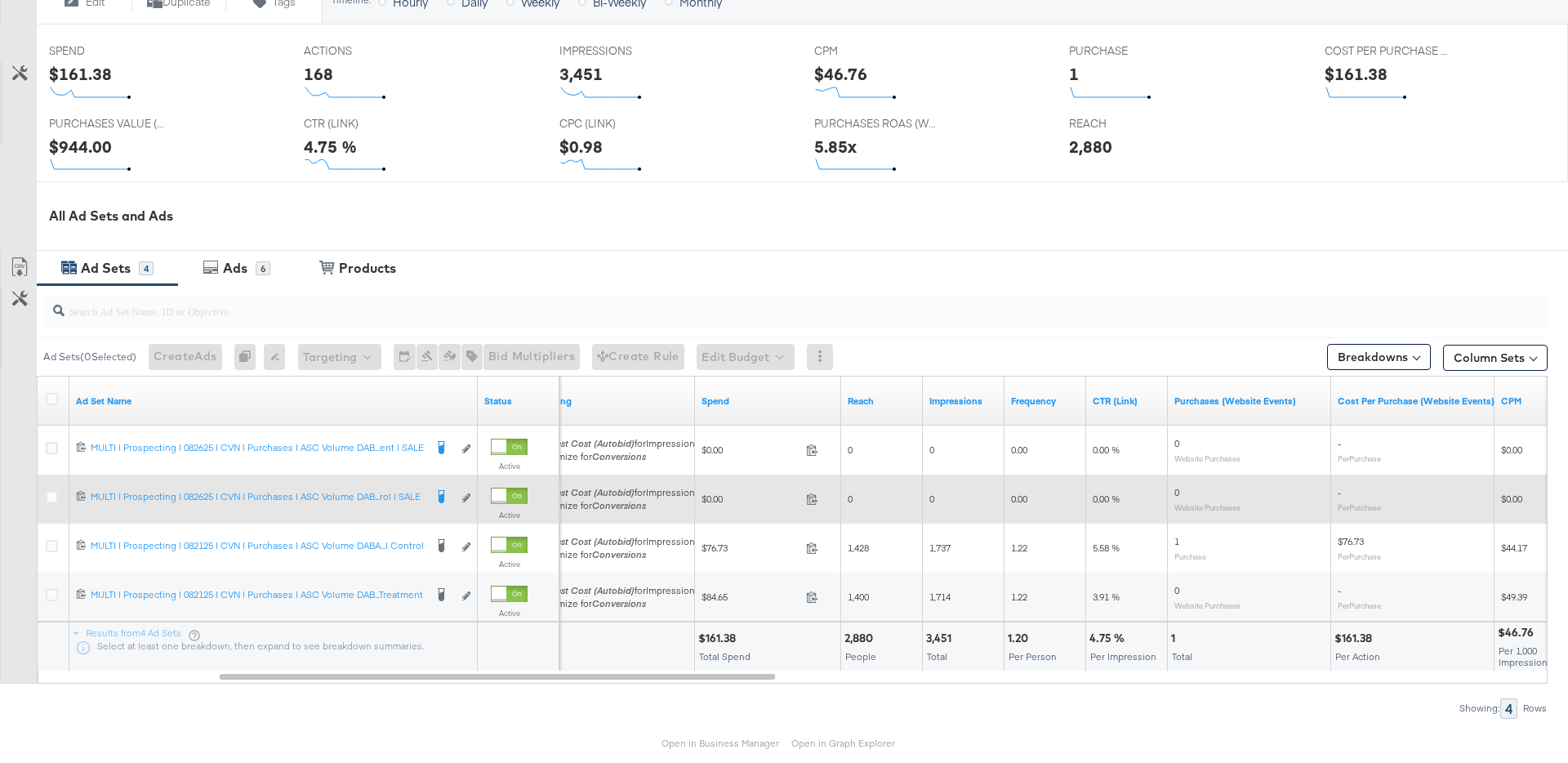
scroll to position [669, 0]
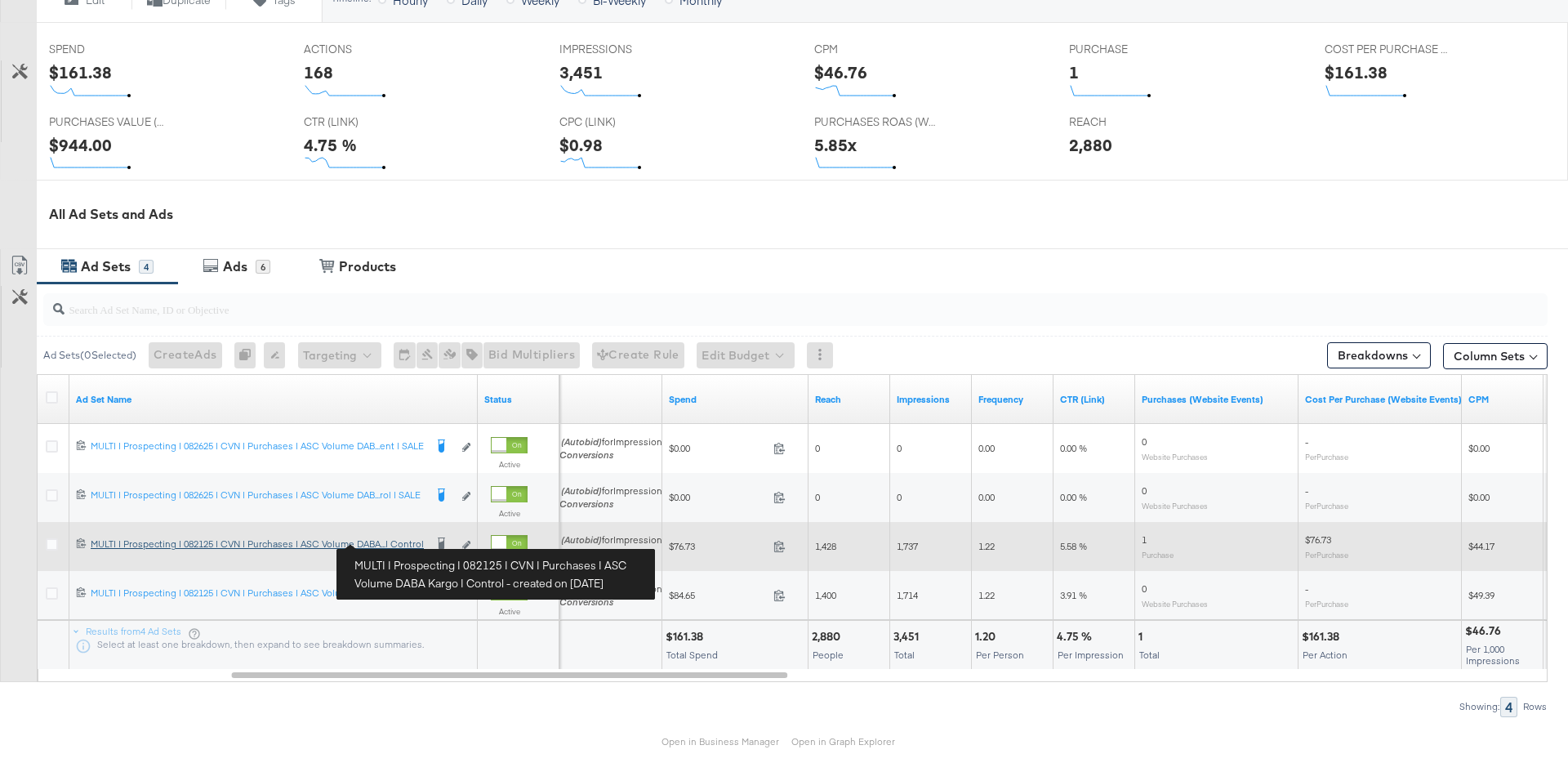
click at [400, 540] on div "MULTI | Prospecting | 082125 | CVN | Purchases | ASC Volume DABA Kargo | Contro…" at bounding box center [258, 543] width 334 height 13
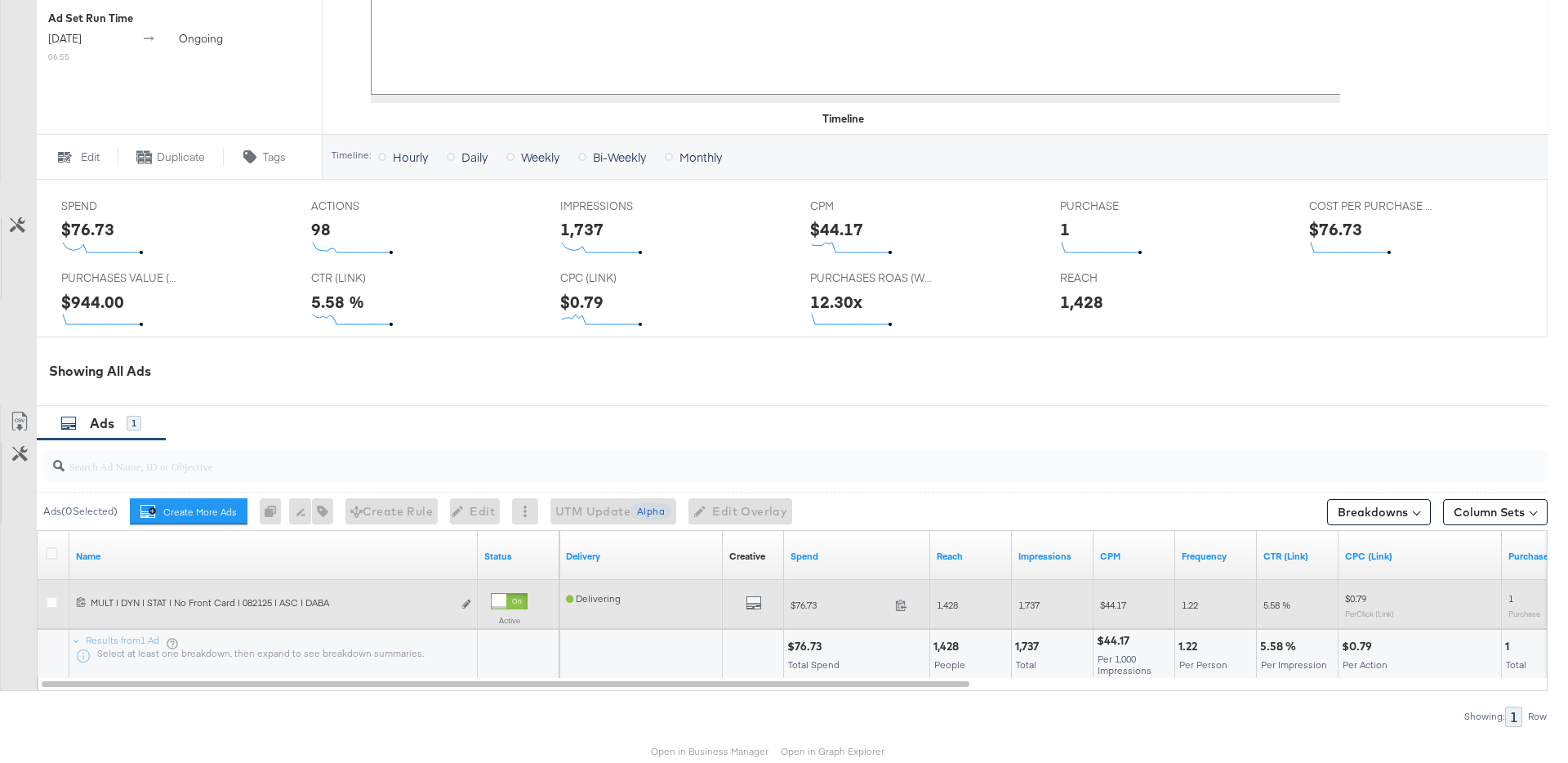
scroll to position [643, 0]
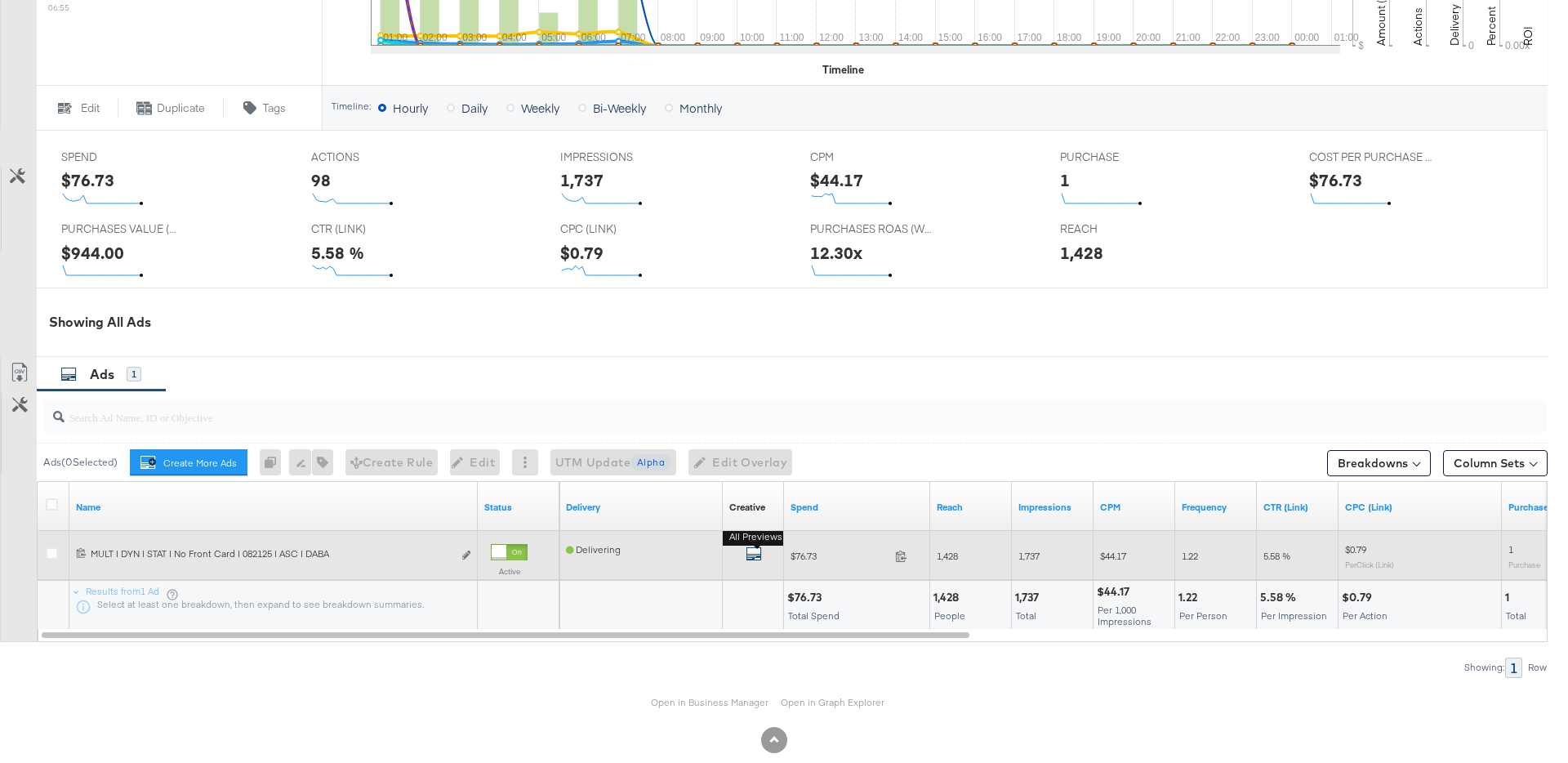
click at [751, 551] on icon "default" at bounding box center [753, 554] width 17 height 17
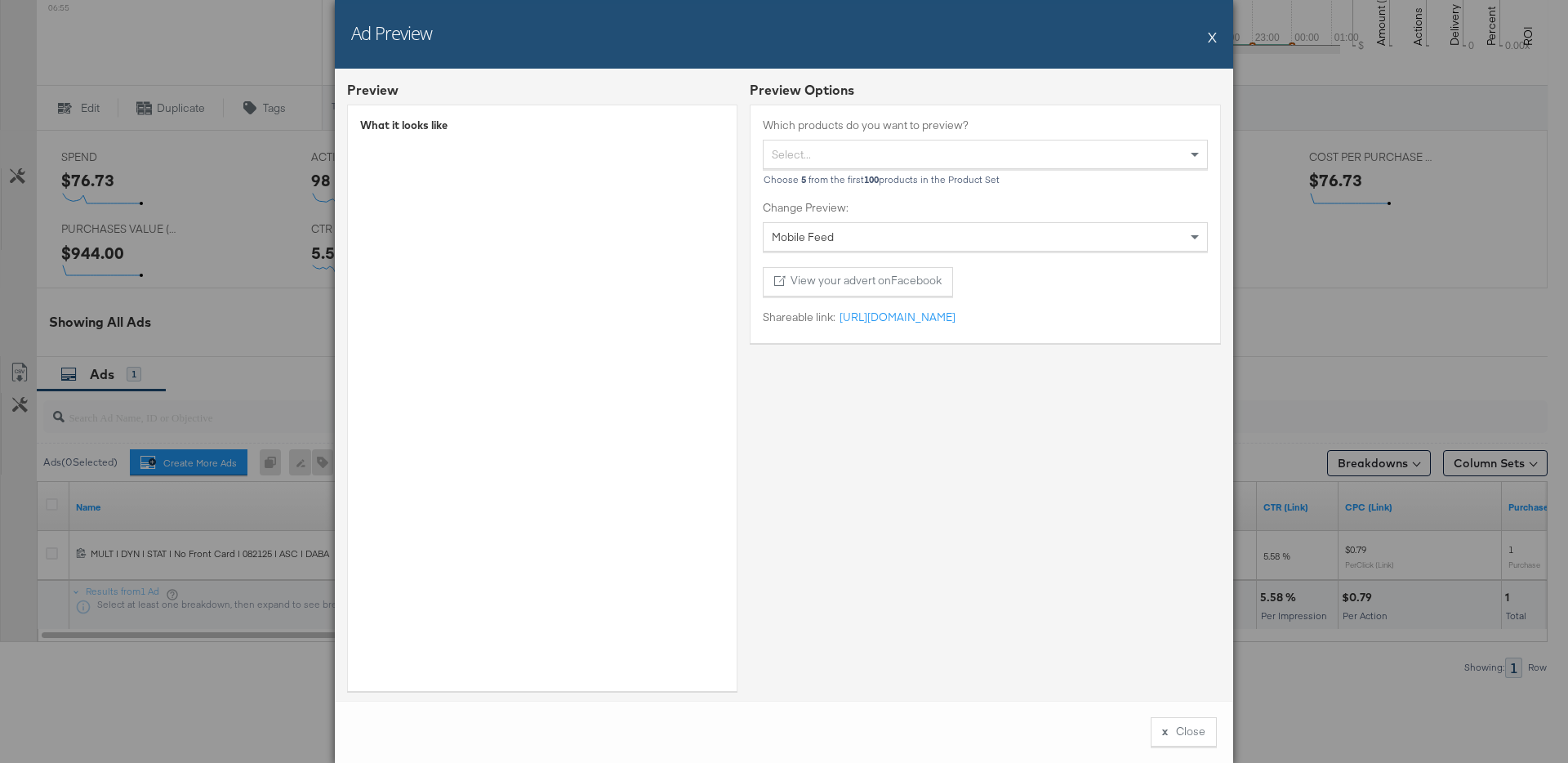
click at [1214, 40] on button "X" at bounding box center [1213, 37] width 9 height 33
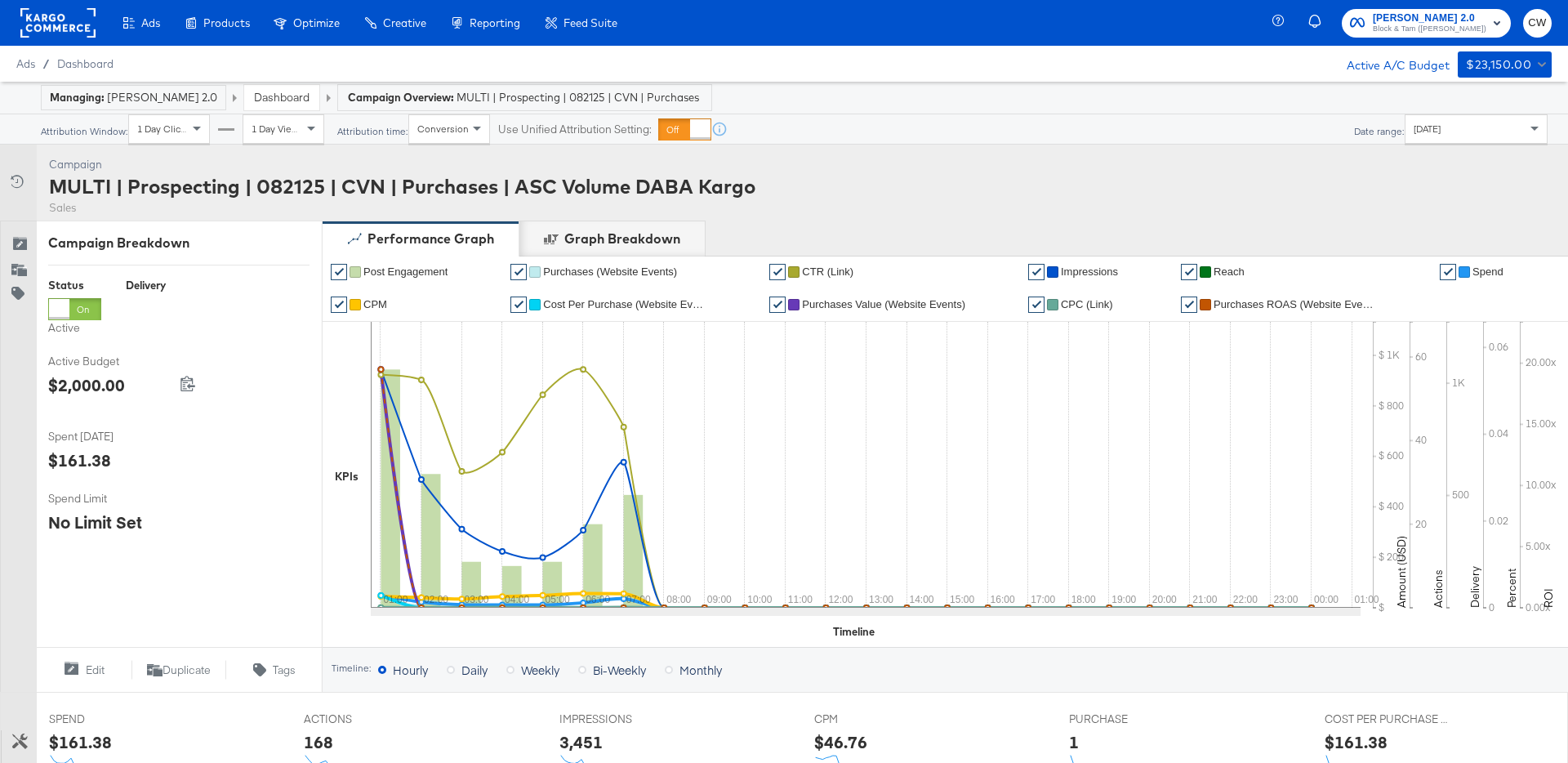
scroll to position [734, 0]
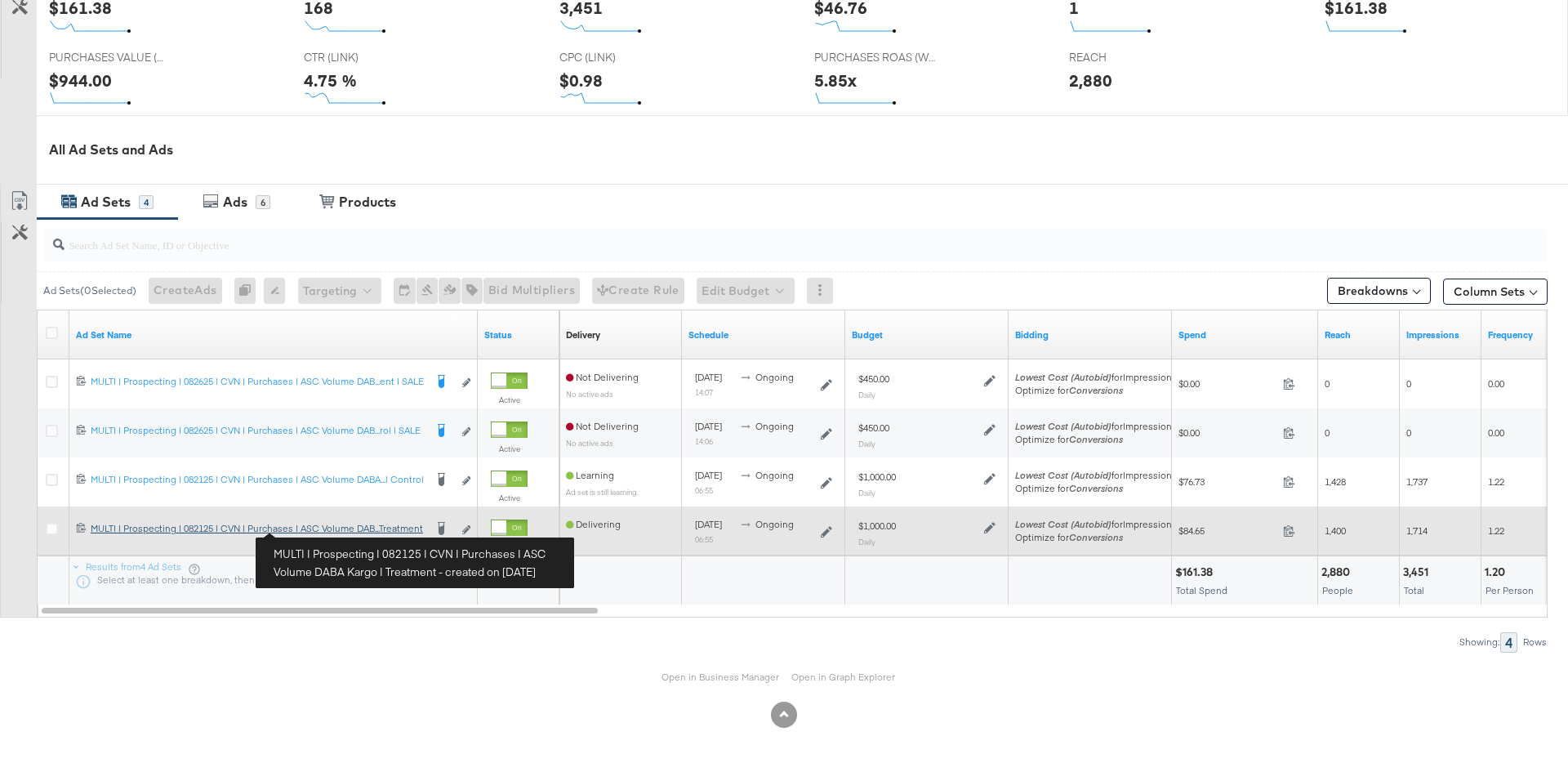
click at [317, 530] on div "MULTI | Prospecting | 082125 | CVN | Purchases | ASC Volume DABA Kargo | Treatm…" at bounding box center [258, 528] width 334 height 13
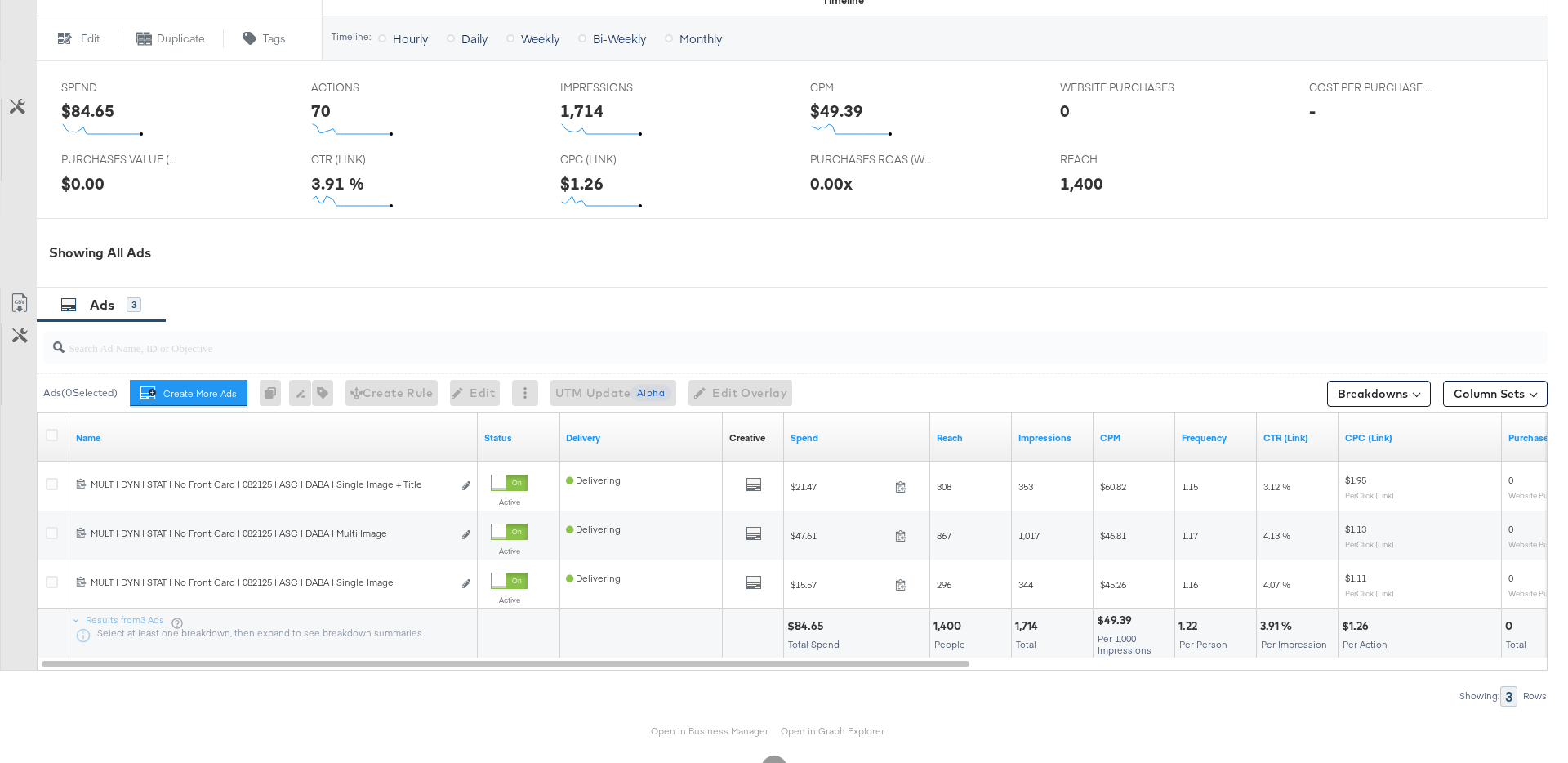
scroll to position [766, 0]
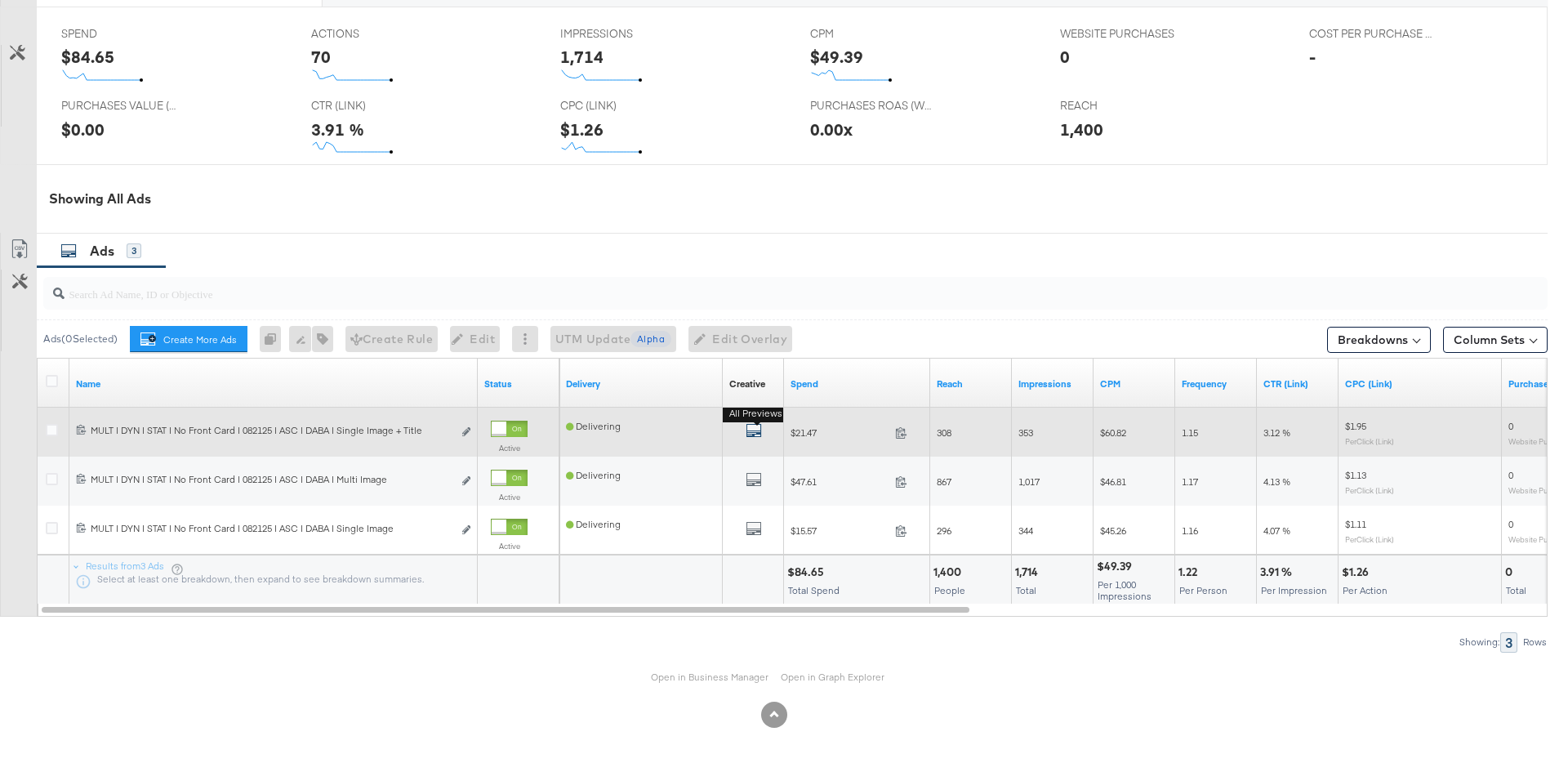
click at [758, 428] on icon "default" at bounding box center [753, 430] width 17 height 17
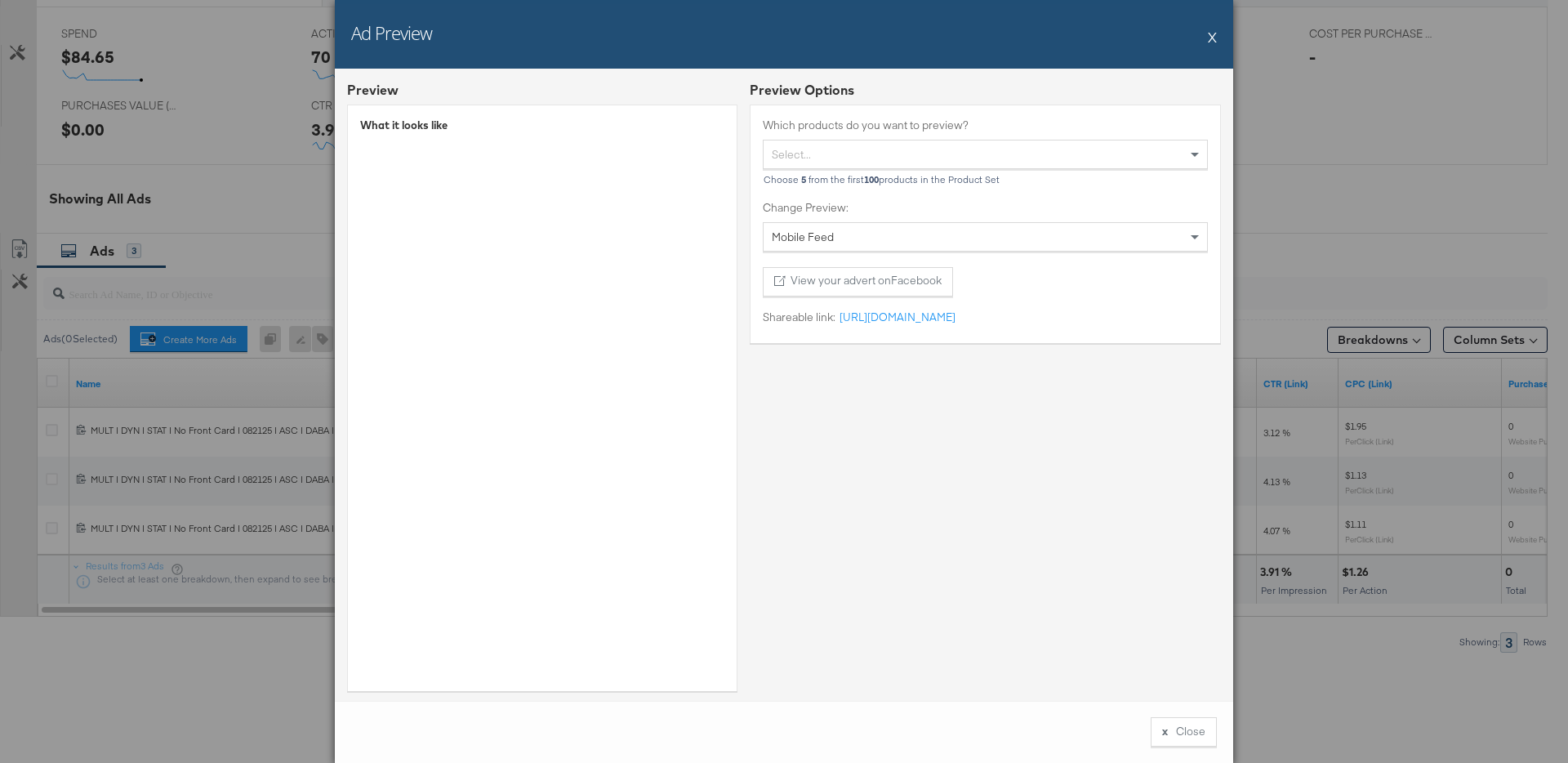
click at [1214, 32] on button "X" at bounding box center [1213, 37] width 9 height 33
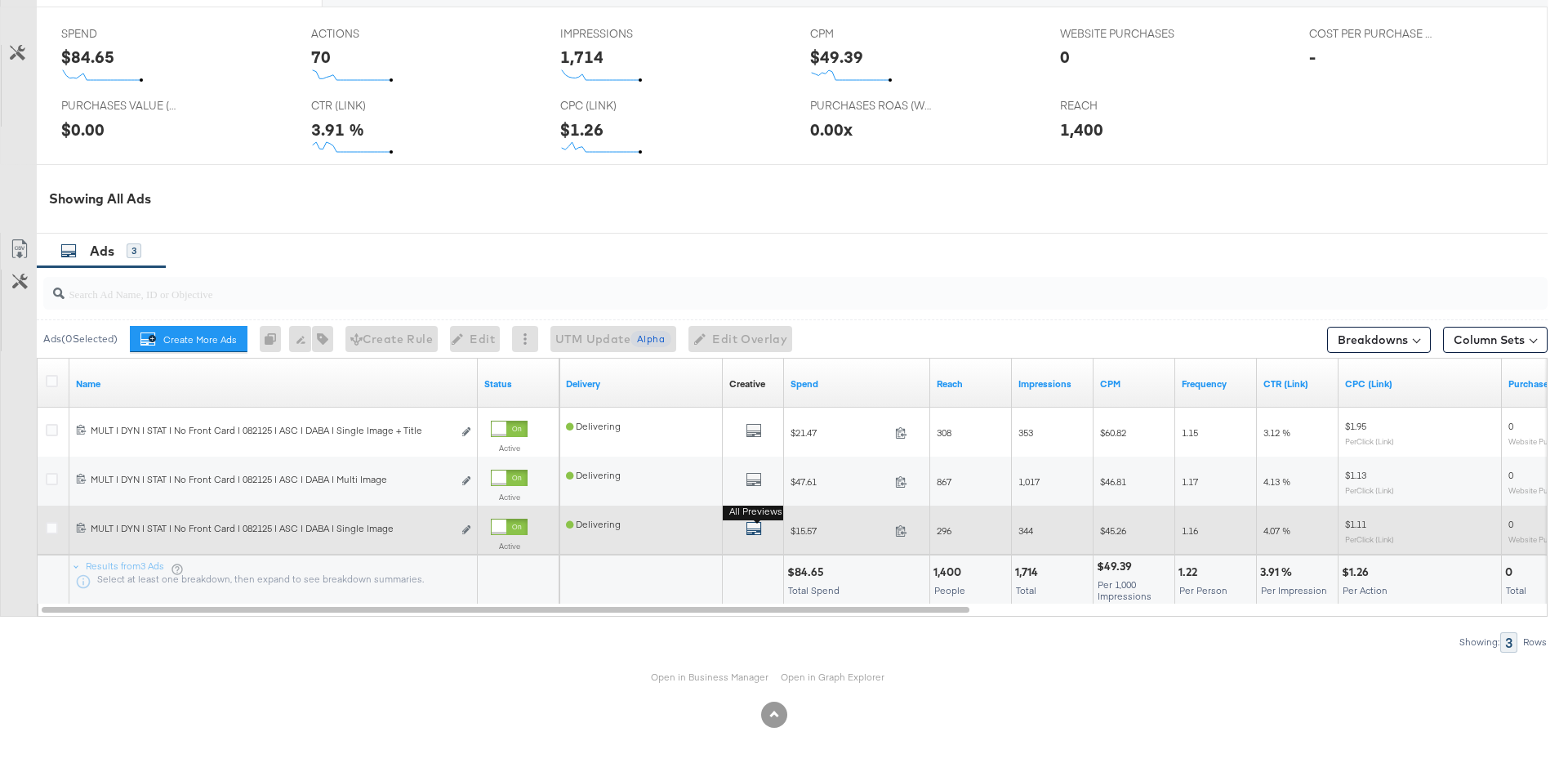
click at [751, 527] on icon "default" at bounding box center [753, 528] width 17 height 17
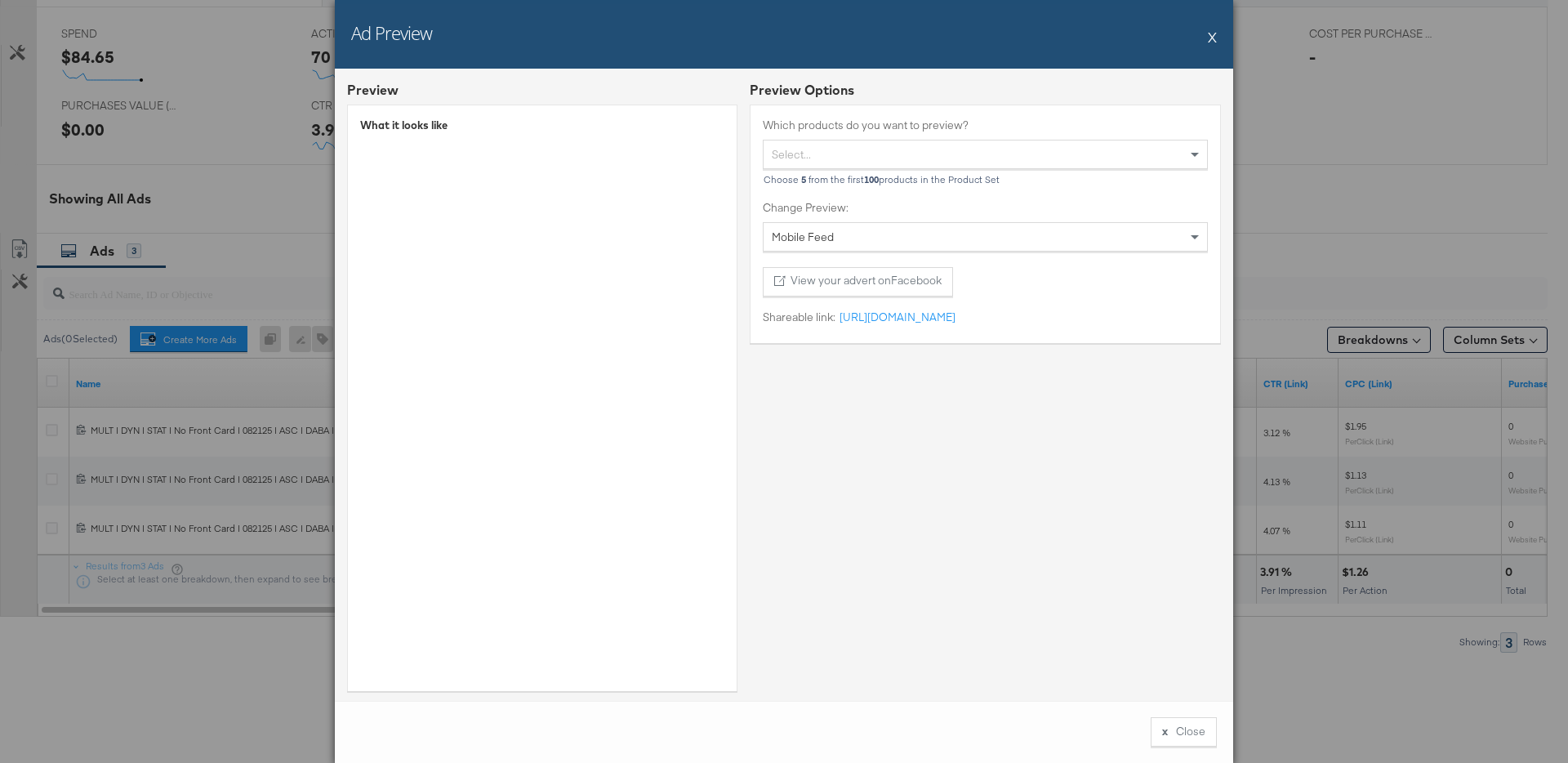
click at [1212, 38] on button "X" at bounding box center [1213, 37] width 9 height 33
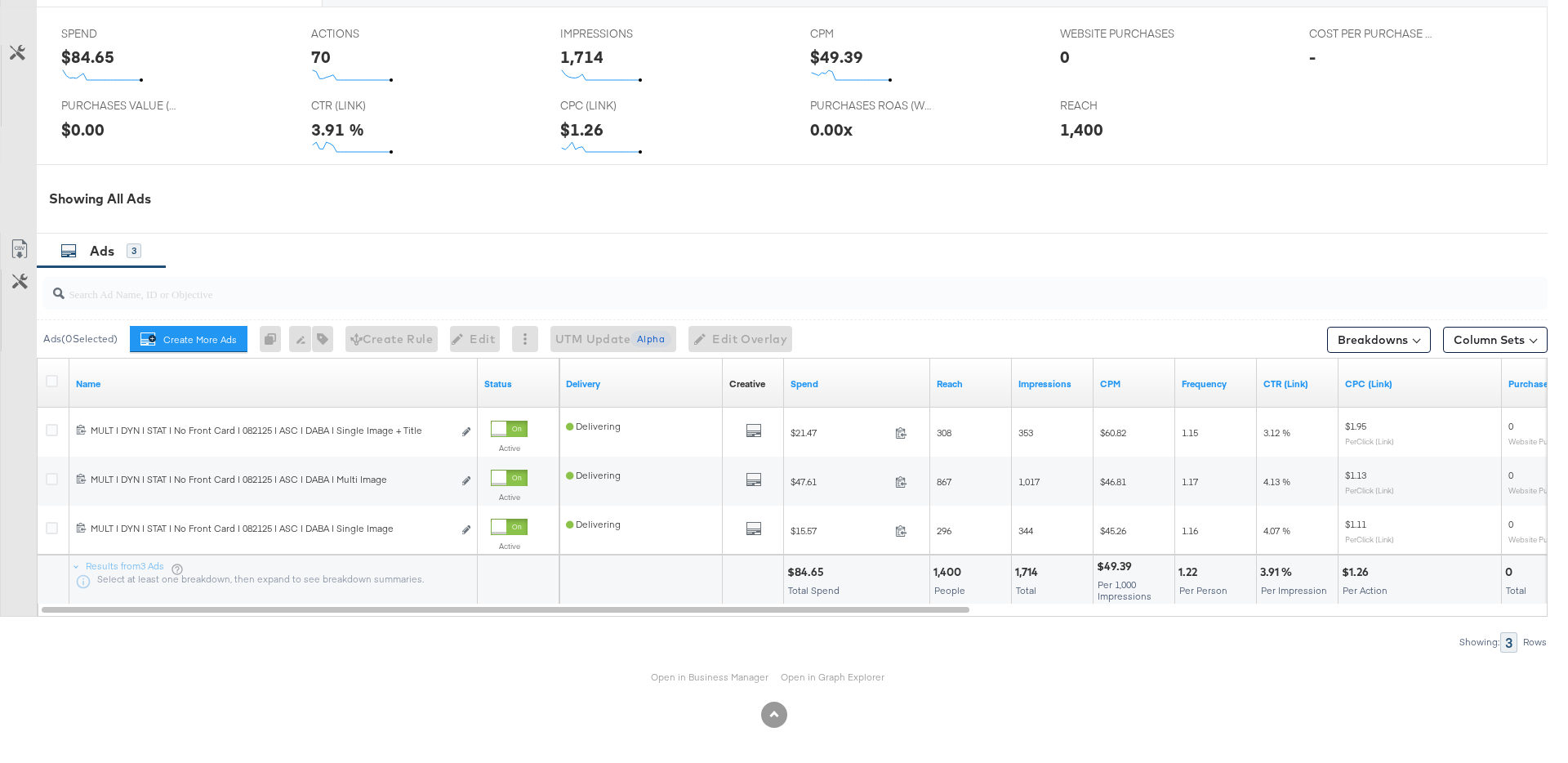
scroll to position [0, 0]
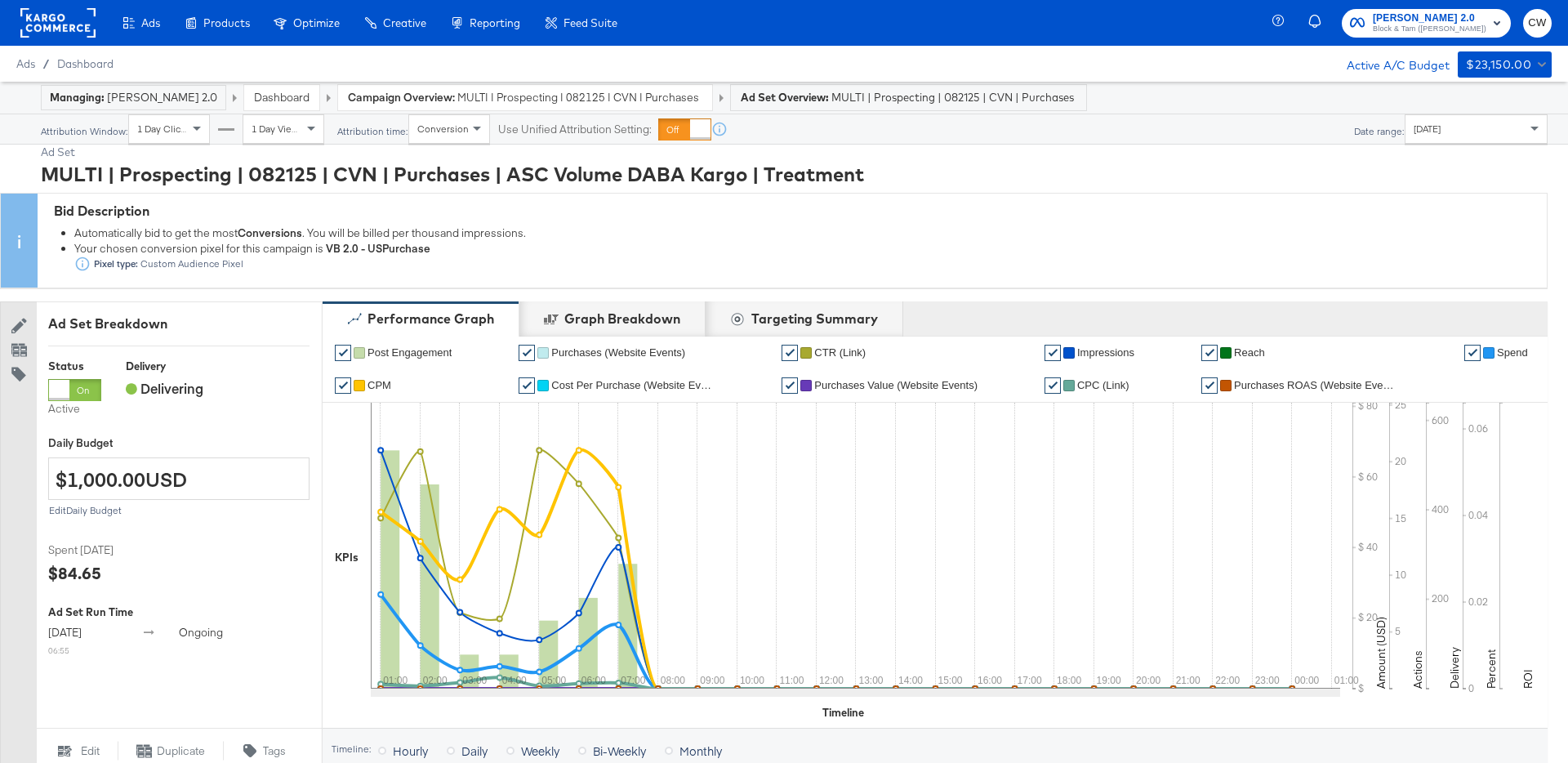
click at [602, 95] on span "MULTI | Prospecting | 082125 | CVN | Purchases | ASC Volume DABA Kargo" at bounding box center [580, 98] width 245 height 16
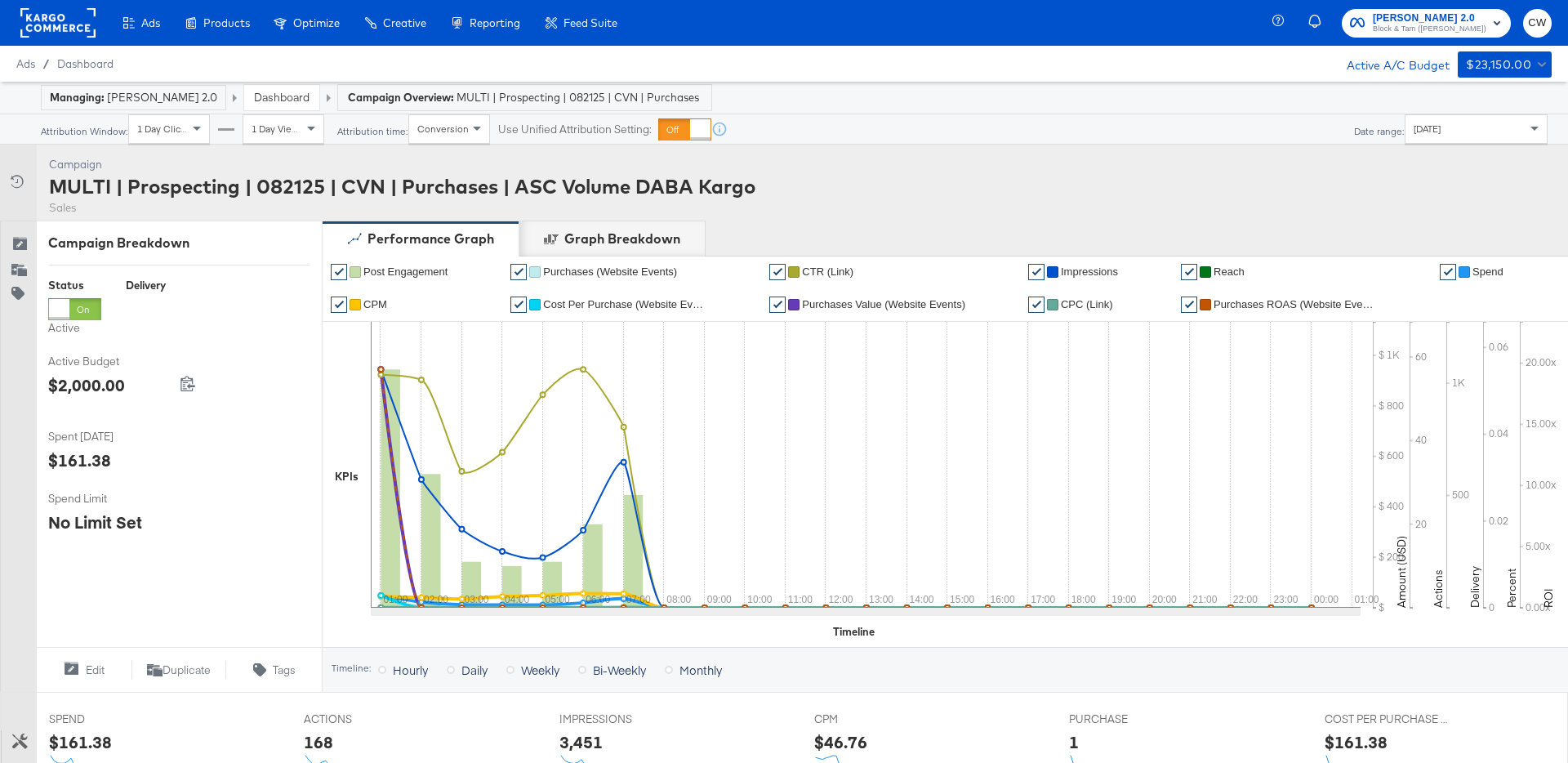
scroll to position [734, 0]
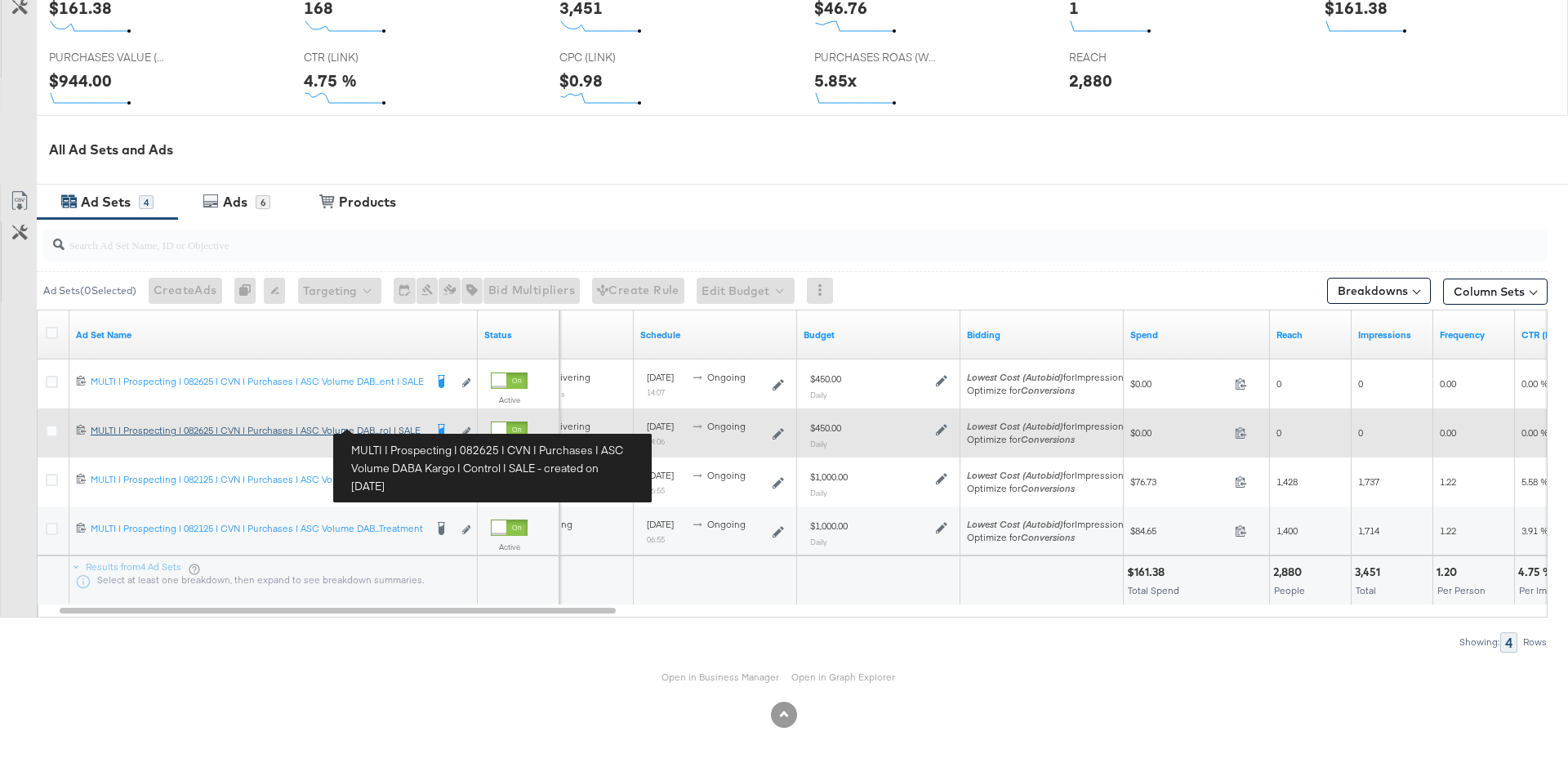
click at [395, 426] on div "MULTI | Prospecting | 082625 | CVN | Purchases | ASC Volume DABA Kargo | Contro…" at bounding box center [258, 429] width 334 height 13
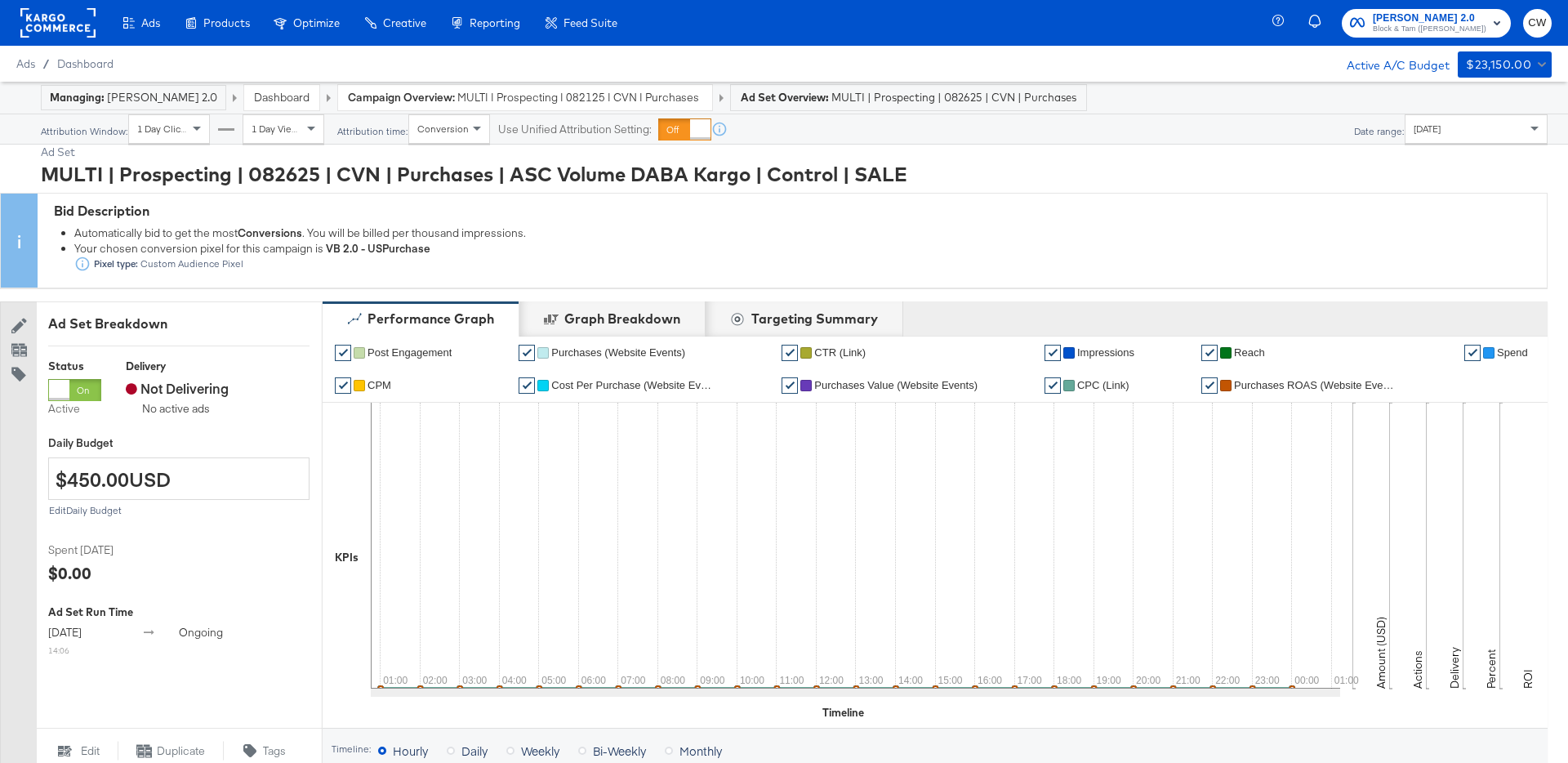
click at [539, 91] on span "MULTI | Prospecting | 082125 | CVN | Purchases | ASC Volume DABA Kargo" at bounding box center [580, 98] width 245 height 16
